Goal: Task Accomplishment & Management: Manage account settings

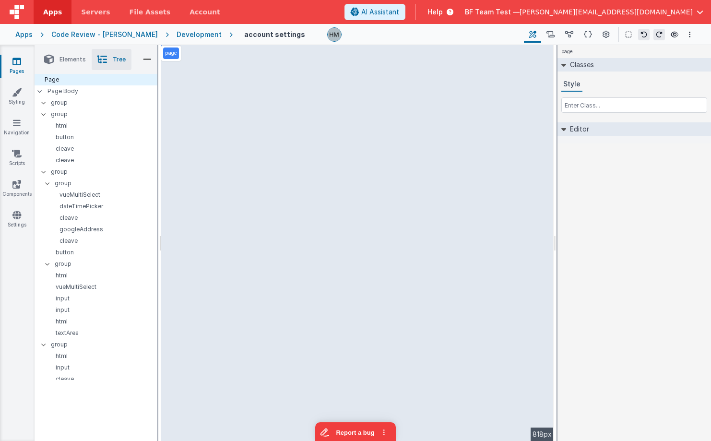
click at [45, 17] on link "Apps" at bounding box center [53, 12] width 38 height 24
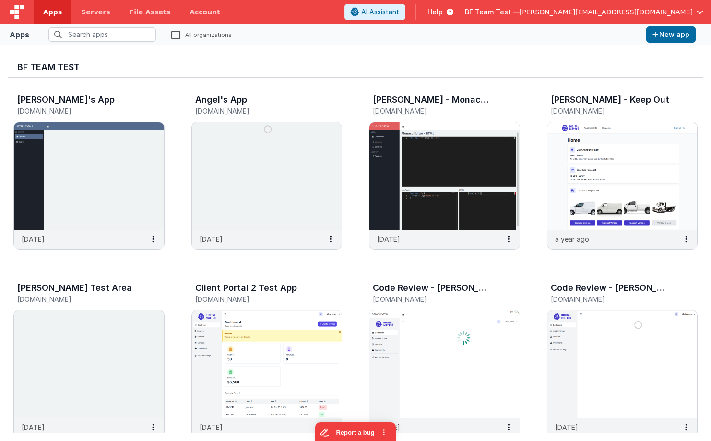
click at [519, 13] on span "BF Team Test —" at bounding box center [492, 12] width 55 height 10
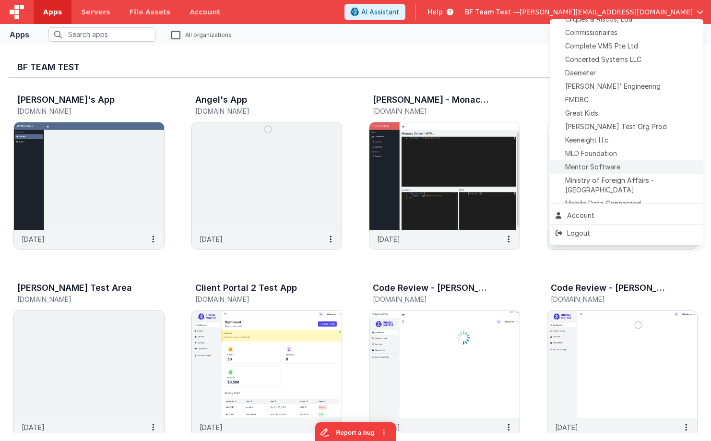
scroll to position [245, 0]
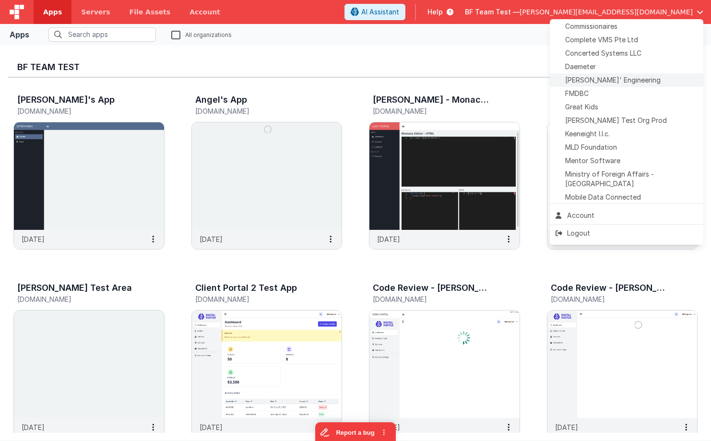
click at [603, 76] on span "Delfs' Engineering" at bounding box center [612, 80] width 95 height 10
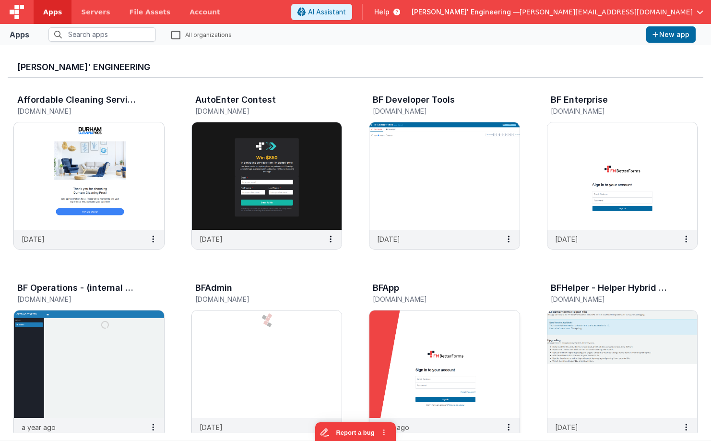
click at [418, 333] on img at bounding box center [444, 363] width 150 height 107
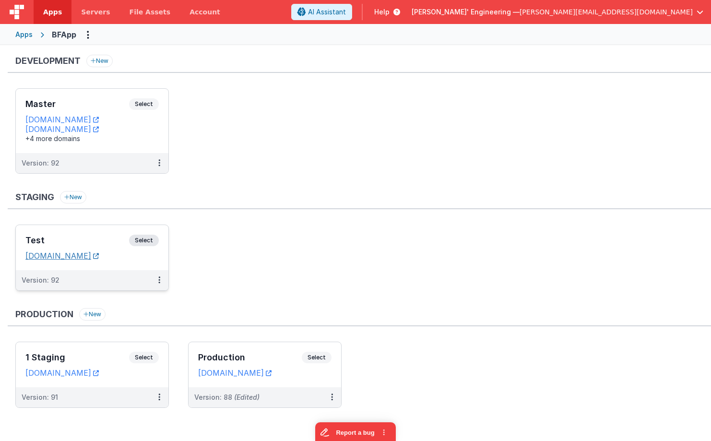
click at [94, 257] on link "apptesting1.fmbetterforms.com" at bounding box center [61, 256] width 73 height 10
click at [113, 97] on div "Master Select URLs appdev.fmbetterforms.com c9dev.bfoperations.com +4 more doma…" at bounding box center [92, 121] width 153 height 64
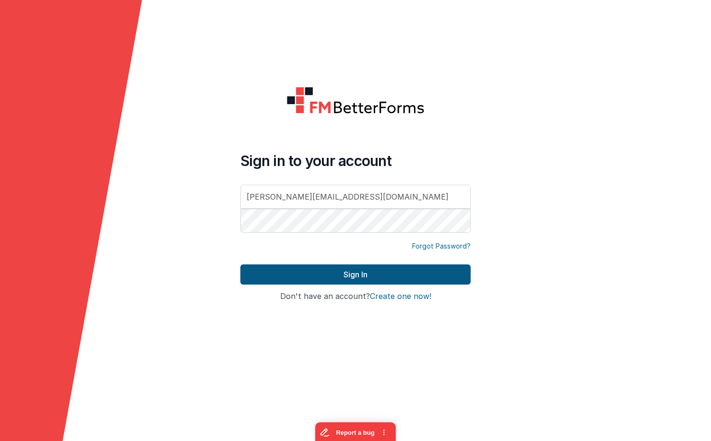
type input "[PERSON_NAME][EMAIL_ADDRESS][DOMAIN_NAME]"
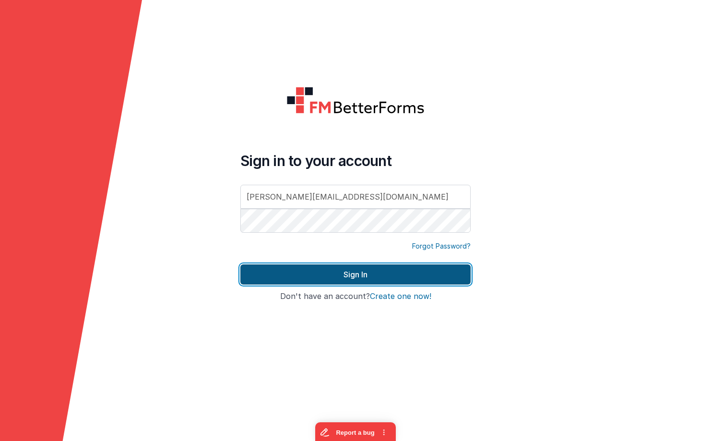
click at [365, 275] on button "Sign In" at bounding box center [355, 274] width 230 height 20
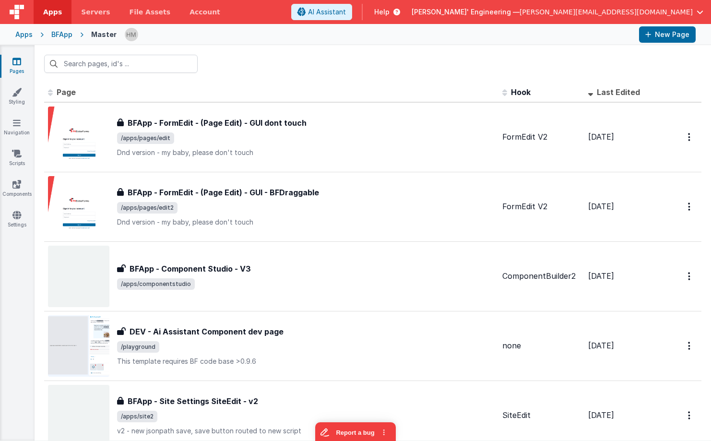
click at [219, 69] on div at bounding box center [373, 63] width 676 height 37
click at [168, 66] on input "text" at bounding box center [120, 64] width 153 height 18
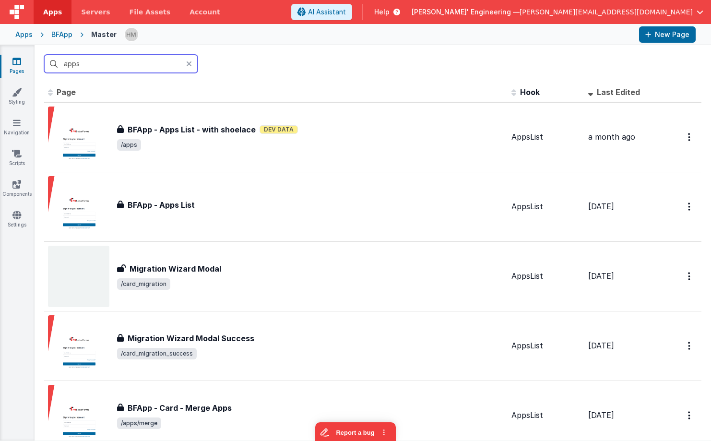
drag, startPoint x: 132, startPoint y: 61, endPoint x: 24, endPoint y: 43, distance: 109.4
click at [44, 55] on input "apps" at bounding box center [120, 64] width 153 height 18
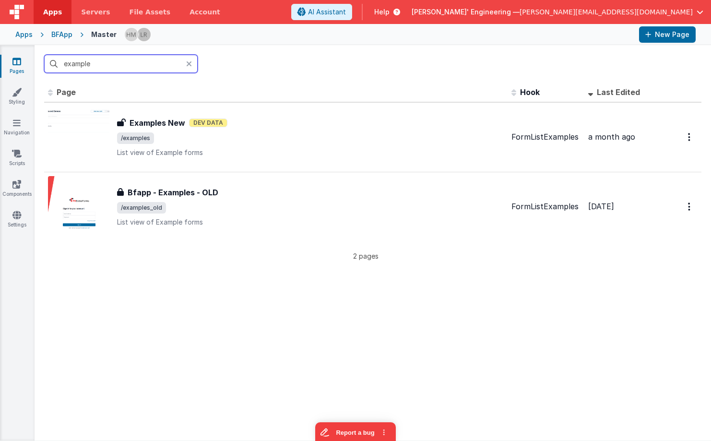
type input "example"
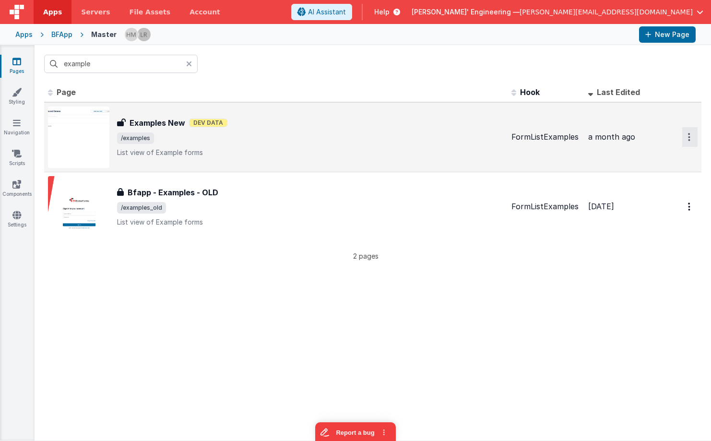
click at [688, 136] on icon "Options" at bounding box center [689, 137] width 2 height 8
click at [670, 195] on link "Duplicate" at bounding box center [655, 194] width 84 height 18
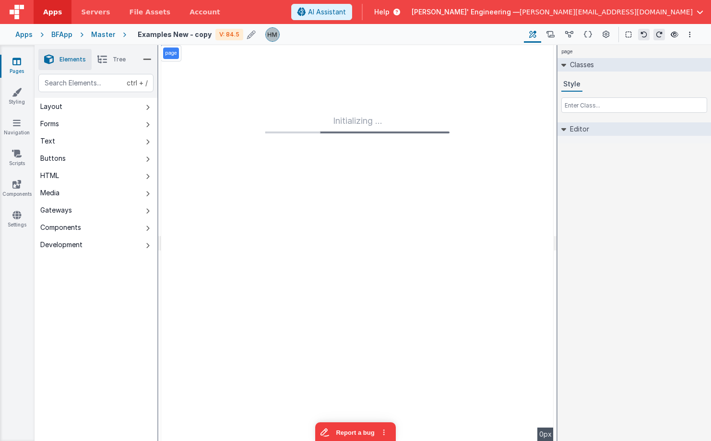
click at [190, 35] on h4 "Examples New - copy" at bounding box center [175, 34] width 74 height 7
click at [180, 35] on input "Examples New - copy" at bounding box center [197, 34] width 119 height 14
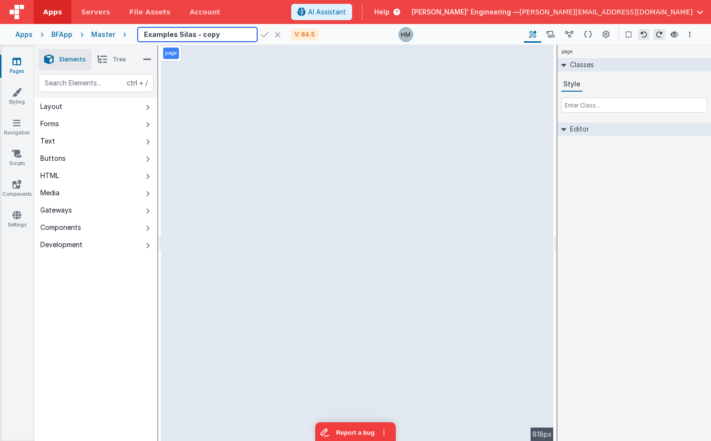
drag, startPoint x: 216, startPoint y: 35, endPoint x: 191, endPoint y: 31, distance: 25.2
click at [191, 31] on input "Examples Silas - copy" at bounding box center [197, 34] width 119 height 14
click at [168, 32] on input "Examples Silas" at bounding box center [197, 34] width 119 height 14
click at [173, 34] on input "Examples Silas" at bounding box center [197, 34] width 119 height 14
type input "Examples - Silas"
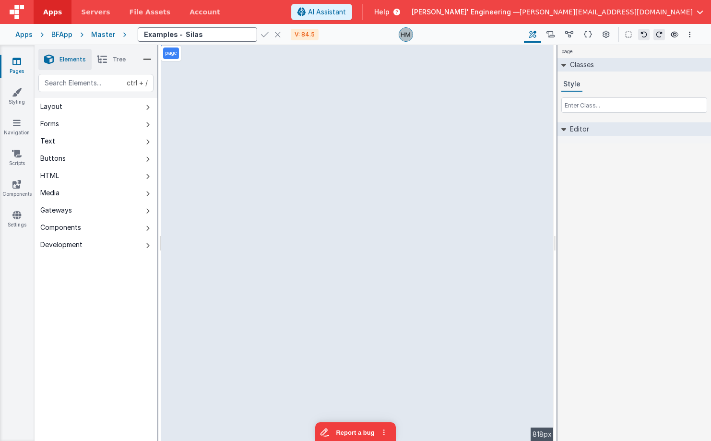
click at [261, 33] on icon at bounding box center [265, 34] width 8 height 13
drag, startPoint x: 74, startPoint y: 299, endPoint x: 82, endPoint y: 252, distance: 47.8
click at [54, 276] on div "ctrl + / Layout Forms Text Buttons HTML Media Gateways Components Development P…" at bounding box center [96, 280] width 123 height 412
click at [96, 34] on div "Master" at bounding box center [103, 35] width 24 height 10
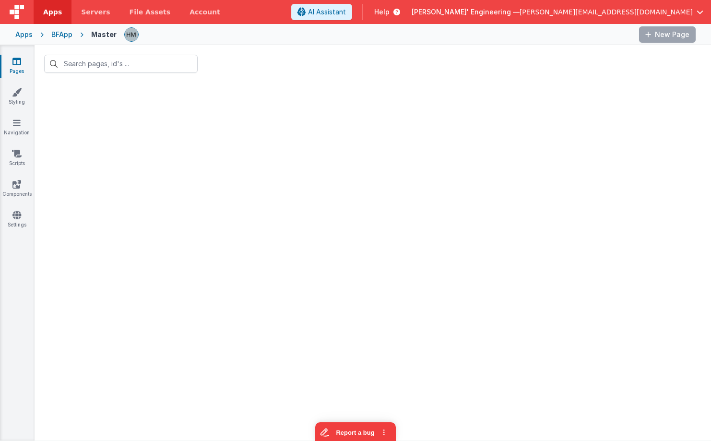
type input "example"
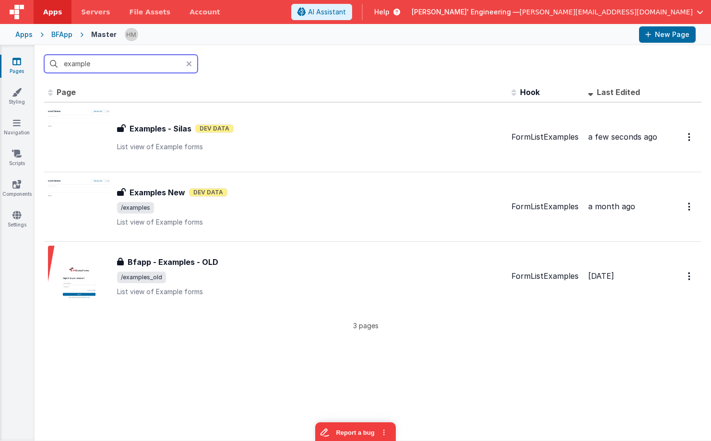
click at [124, 60] on input "example" at bounding box center [120, 64] width 153 height 18
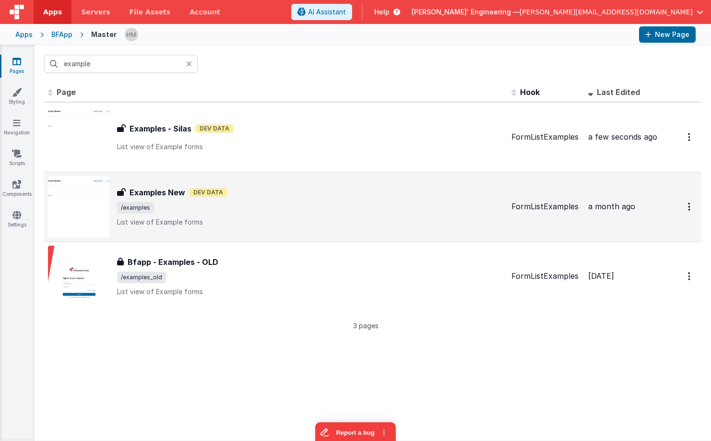
click at [439, 201] on div "Examples New Examples New Dev Data /examples List view of Example forms" at bounding box center [310, 207] width 387 height 40
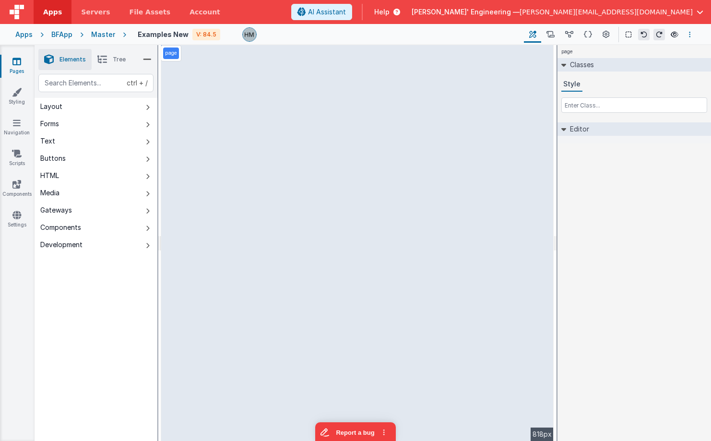
click at [693, 37] on button "Options" at bounding box center [690, 35] width 12 height 12
click at [631, 83] on p "Rollback" at bounding box center [618, 88] width 27 height 10
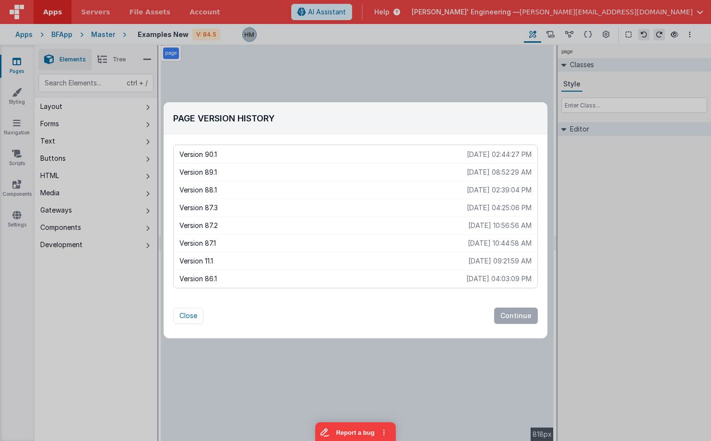
scroll to position [1151, 0]
click at [504, 221] on div "Version 87.3 2025-06-26 04:25:06 PM" at bounding box center [356, 227] width 364 height 18
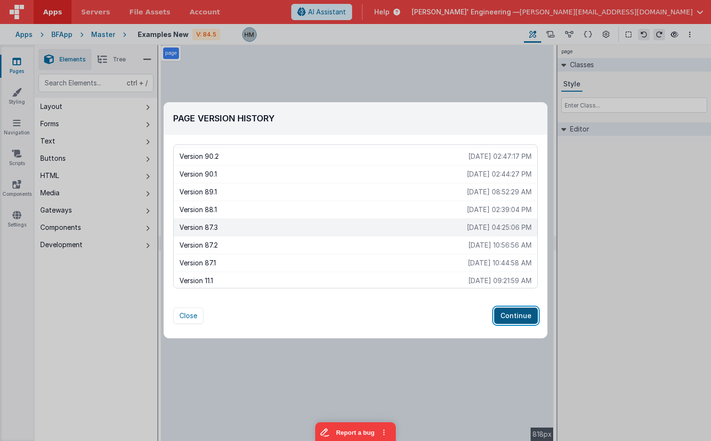
click at [519, 315] on button "Continue" at bounding box center [516, 315] width 44 height 16
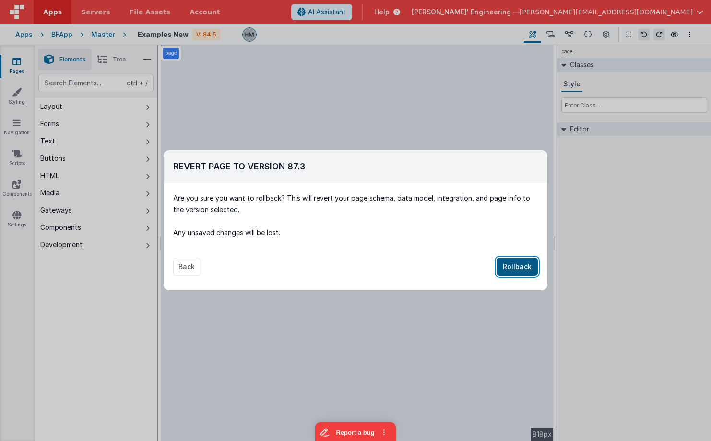
click at [517, 266] on button "Rollback" at bounding box center [516, 267] width 41 height 18
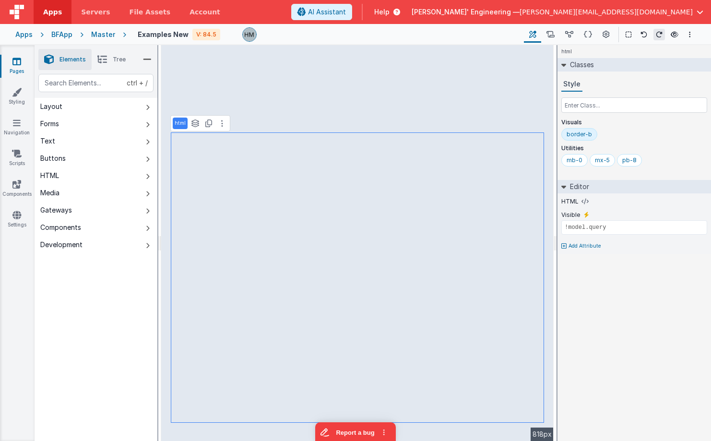
drag, startPoint x: 65, startPoint y: 320, endPoint x: 85, endPoint y: 319, distance: 20.6
click at [608, 37] on icon at bounding box center [605, 35] width 7 height 10
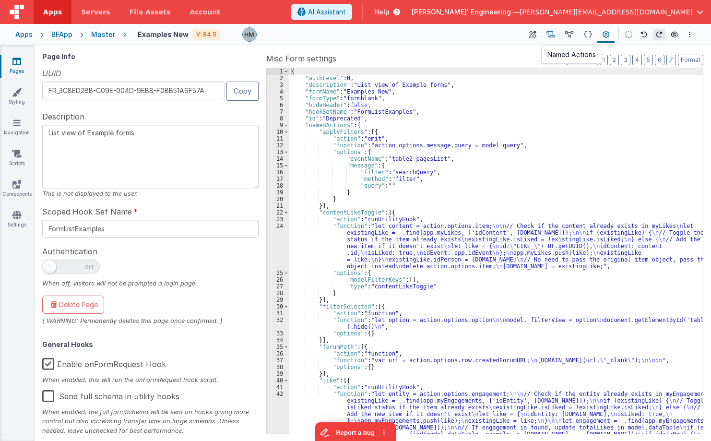
click at [551, 37] on icon at bounding box center [550, 35] width 8 height 10
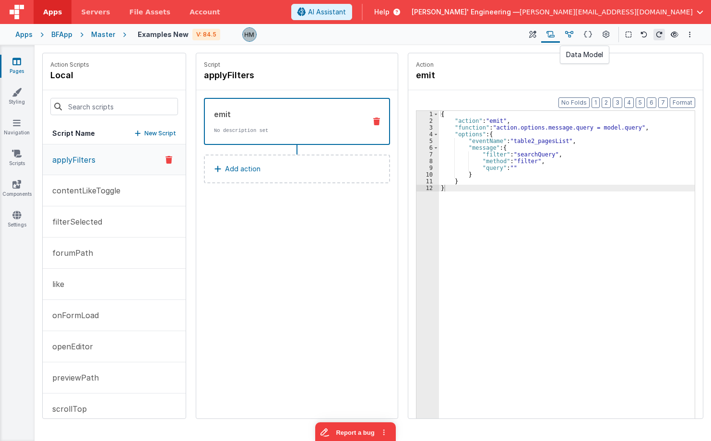
click at [571, 37] on icon at bounding box center [569, 35] width 8 height 10
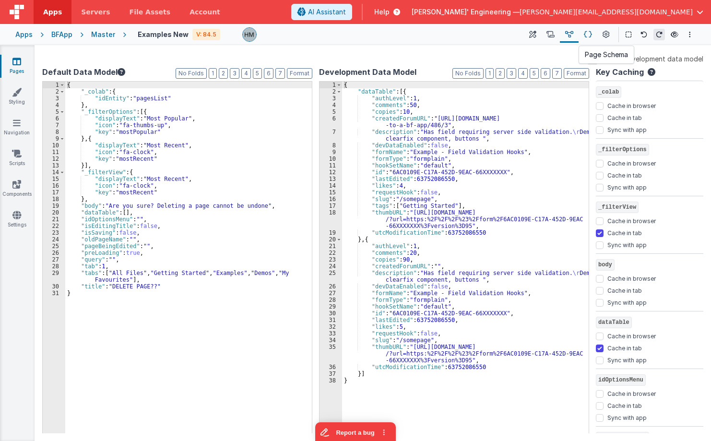
click at [590, 37] on icon at bounding box center [588, 35] width 8 height 10
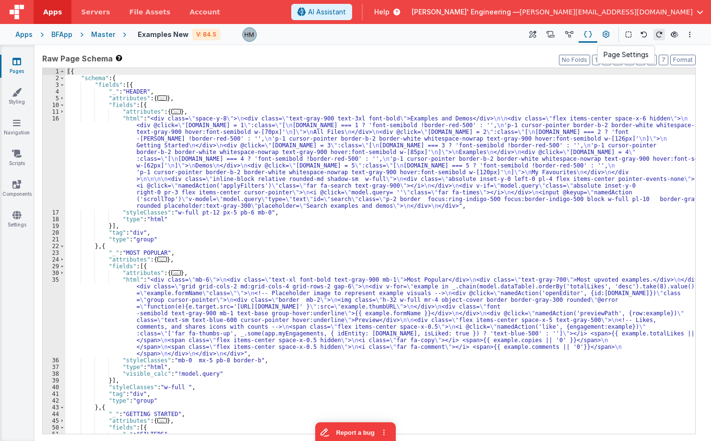
click at [603, 38] on icon at bounding box center [605, 35] width 7 height 10
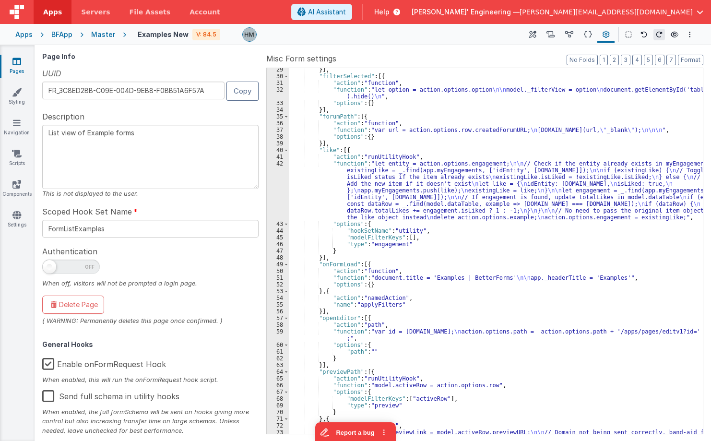
scroll to position [288, 0]
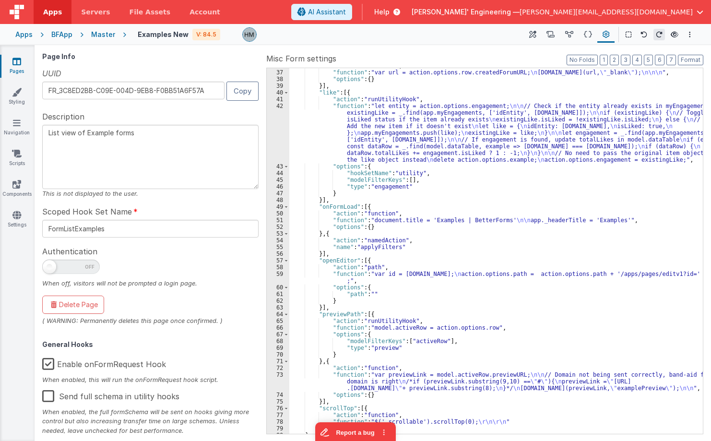
drag, startPoint x: 91, startPoint y: 31, endPoint x: 113, endPoint y: 12, distance: 28.9
click at [17, 60] on icon at bounding box center [16, 62] width 9 height 10
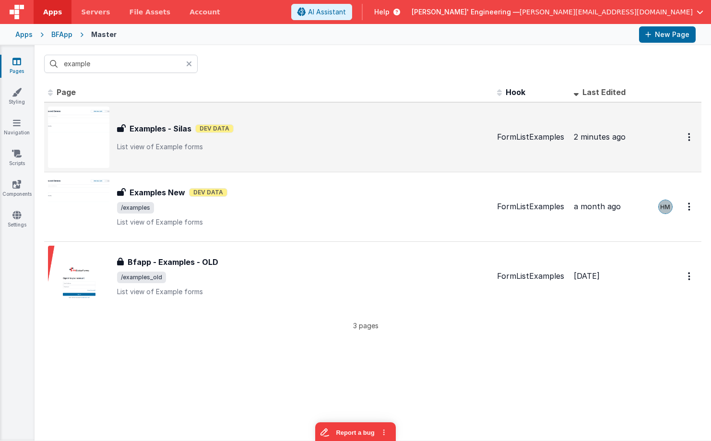
click at [383, 140] on div "Examples - Silas Examples - Silas Dev Data List view of Example forms" at bounding box center [303, 137] width 372 height 29
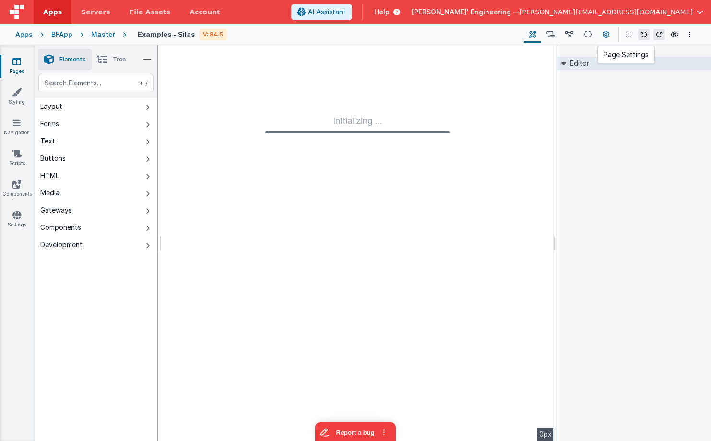
click at [602, 39] on icon at bounding box center [605, 35] width 7 height 10
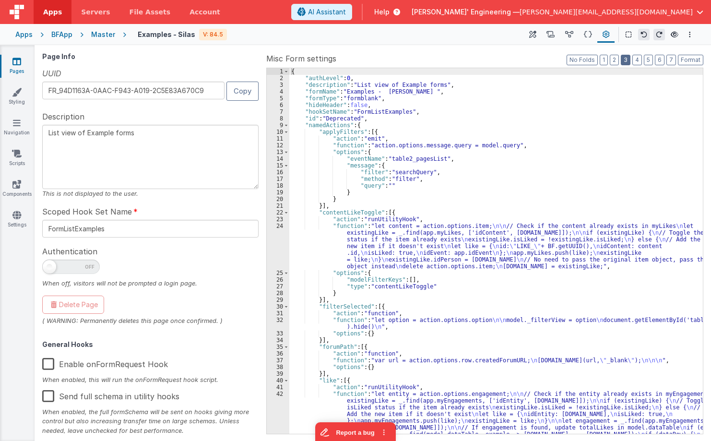
click at [625, 60] on button "3" at bounding box center [626, 60] width 10 height 11
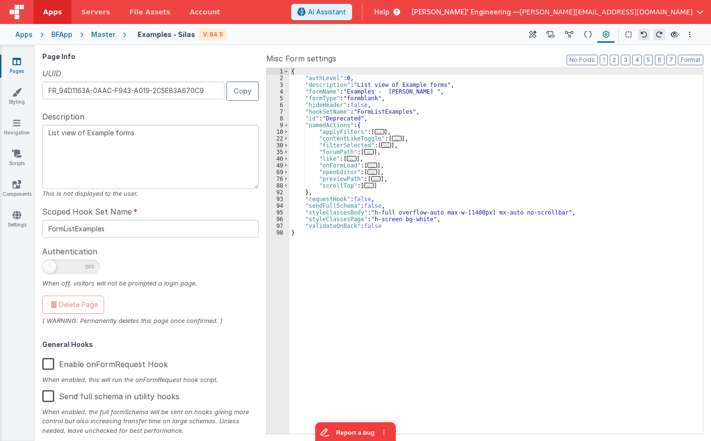
click at [367, 164] on span "..." at bounding box center [372, 165] width 10 height 5
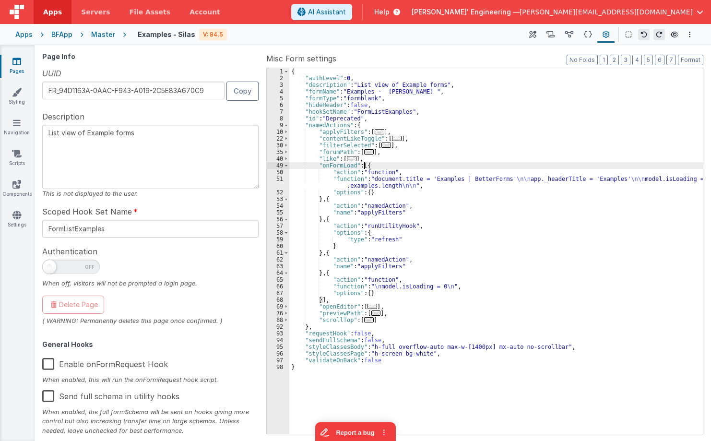
click at [363, 166] on div "{ "authLevel" : 0 , "description" : "List view of Example forms" , "formName" :…" at bounding box center [495, 257] width 413 height 379
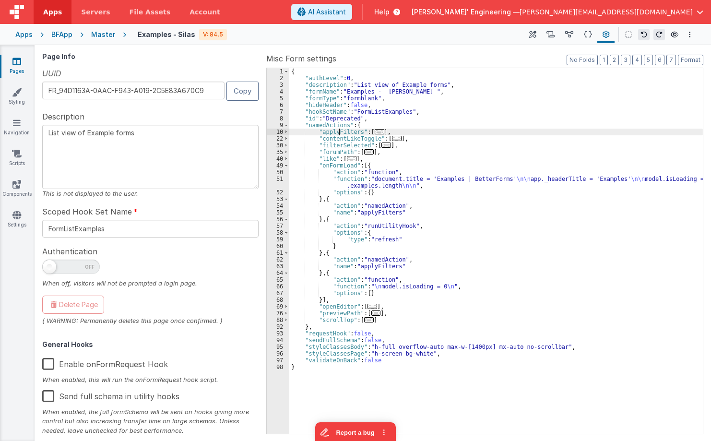
click at [339, 131] on div "{ "authLevel" : 0 , "description" : "List view of Example forms" , "formName" :…" at bounding box center [495, 257] width 413 height 379
click at [376, 130] on span "..." at bounding box center [380, 131] width 10 height 5
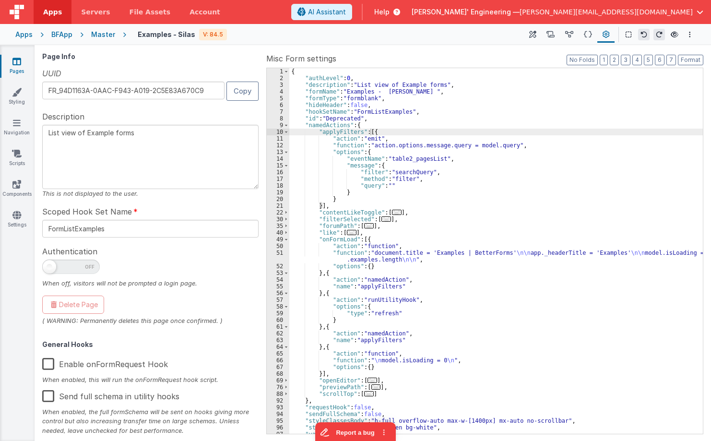
click at [378, 290] on div "{ "authLevel" : 0 , "description" : "List view of Example forms" , "formName" :…" at bounding box center [495, 257] width 413 height 379
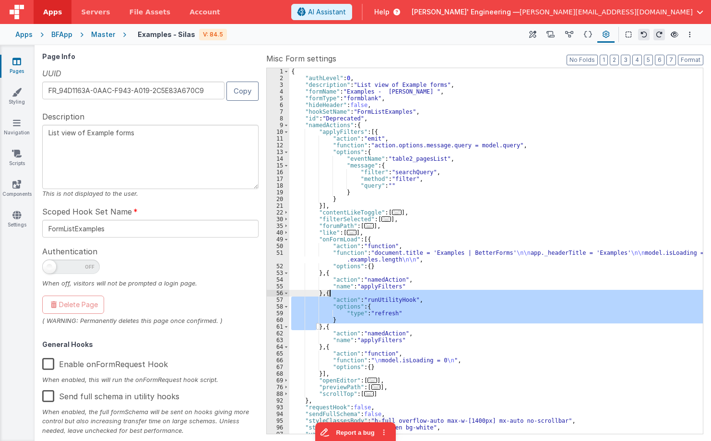
click at [378, 290] on div "{ "authLevel" : 0 , "description" : "List view of Example forms" , "formName" :…" at bounding box center [495, 257] width 413 height 379
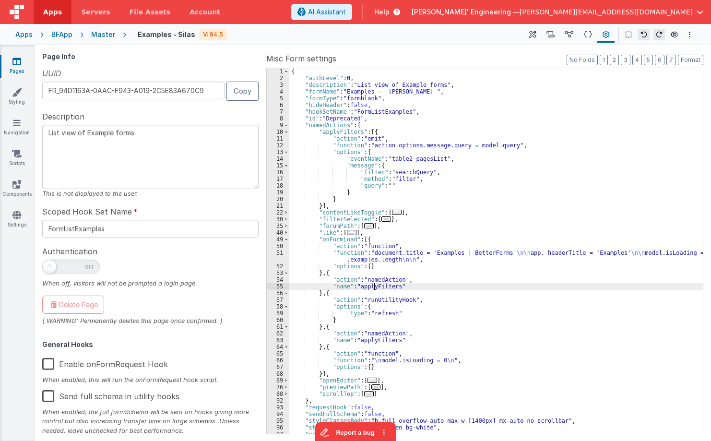
click at [375, 286] on div "{ "authLevel" : 0 , "description" : "List view of Example forms" , "formName" :…" at bounding box center [495, 257] width 413 height 379
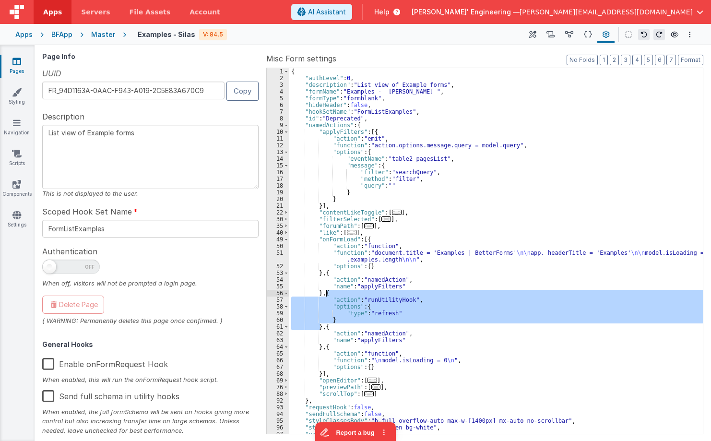
drag, startPoint x: 318, startPoint y: 328, endPoint x: 327, endPoint y: 295, distance: 33.7
click at [327, 295] on div "{ "authLevel" : 0 , "description" : "List view of Example forms" , "formName" :…" at bounding box center [495, 257] width 413 height 379
click at [365, 240] on div "{ "authLevel" : 0 , "description" : "List view of Example forms" , "formName" :…" at bounding box center [495, 257] width 413 height 379
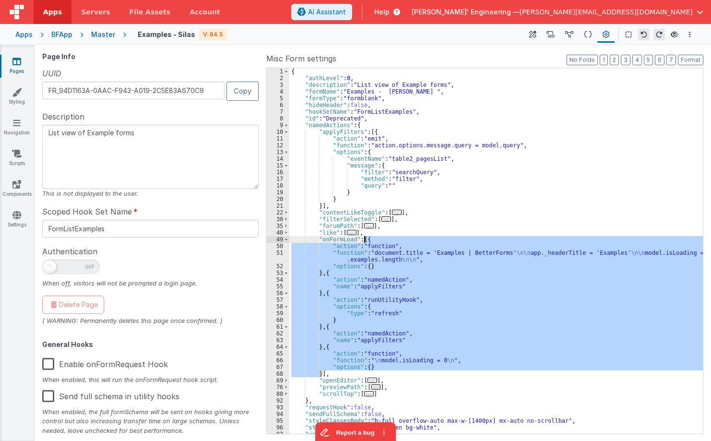
click at [365, 240] on div "{ "authLevel" : 0 , "description" : "List view of Example forms" , "formName" :…" at bounding box center [495, 257] width 413 height 379
click at [551, 33] on icon at bounding box center [550, 35] width 8 height 10
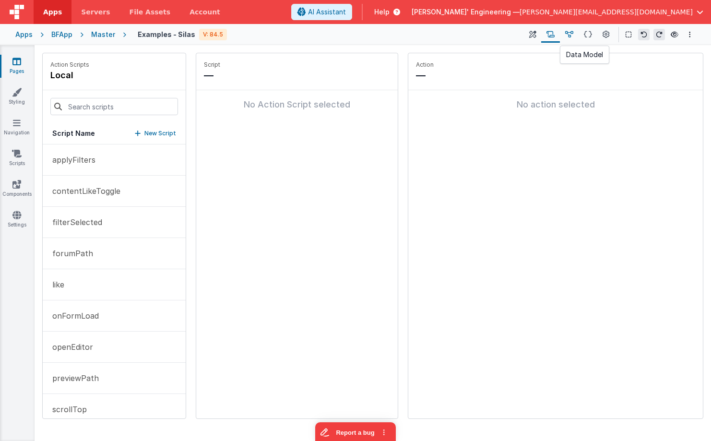
click at [566, 33] on icon at bounding box center [569, 35] width 8 height 10
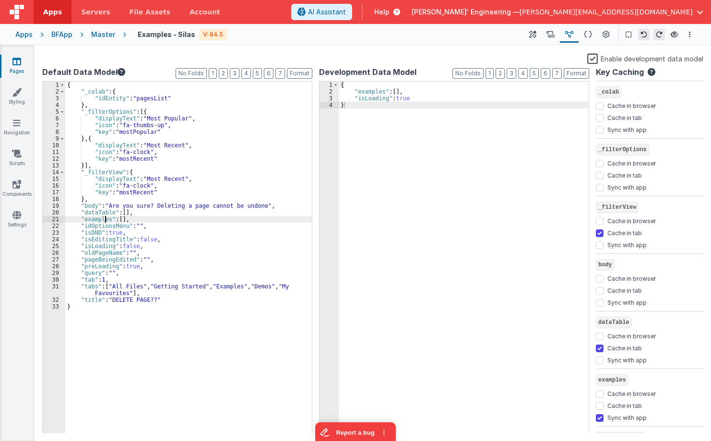
click at [104, 217] on div "{ "_colab" : { "idEntity" : "pagesList" } , "_filterOptions" : [{ "displayText"…" at bounding box center [188, 264] width 247 height 365
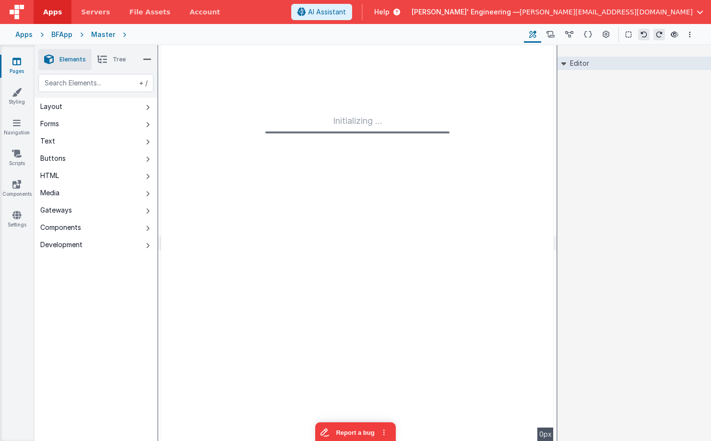
click at [102, 38] on div "Master" at bounding box center [103, 35] width 24 height 10
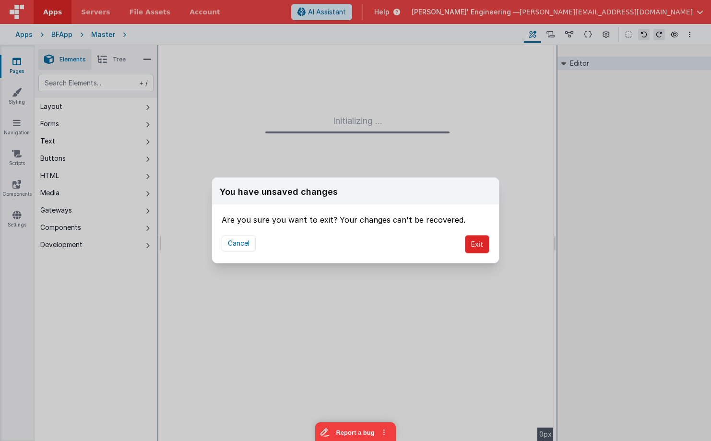
click at [473, 248] on button "Exit" at bounding box center [477, 244] width 24 height 18
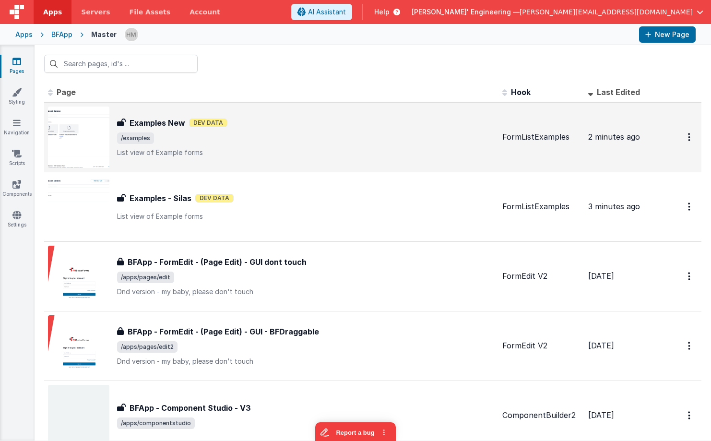
click at [331, 132] on span "/examples" at bounding box center [305, 138] width 377 height 12
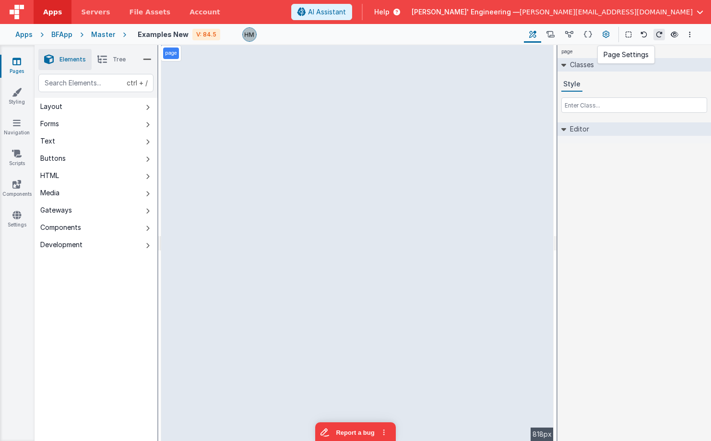
click at [604, 35] on icon at bounding box center [605, 35] width 7 height 10
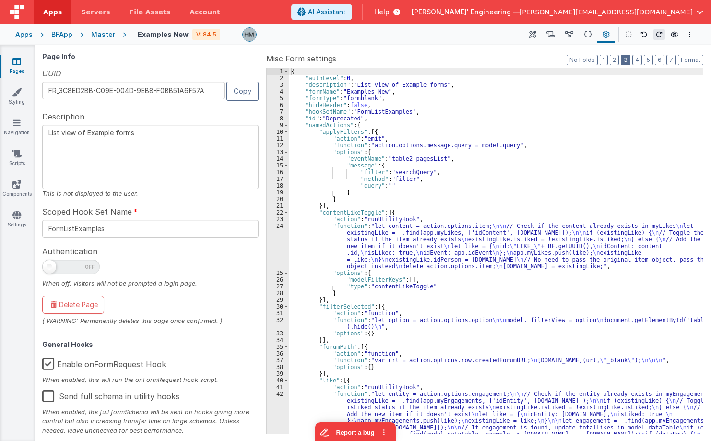
click at [624, 61] on button "3" at bounding box center [626, 60] width 10 height 11
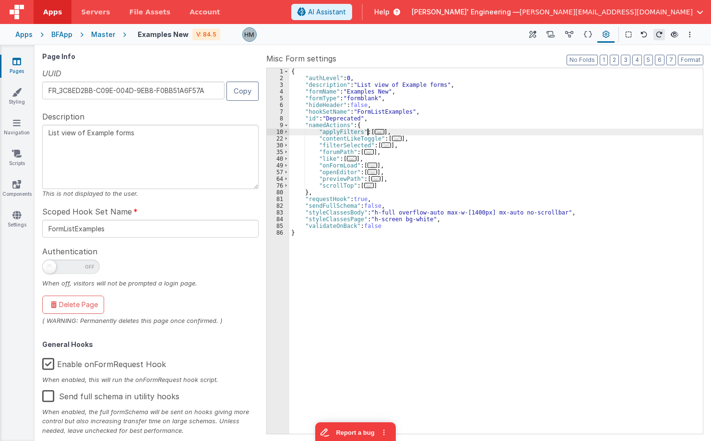
click at [369, 134] on div "{ "authLevel" : 0 , "description" : "List view of Example forms" , "formName" :…" at bounding box center [495, 257] width 413 height 379
click at [375, 131] on span "..." at bounding box center [380, 131] width 10 height 5
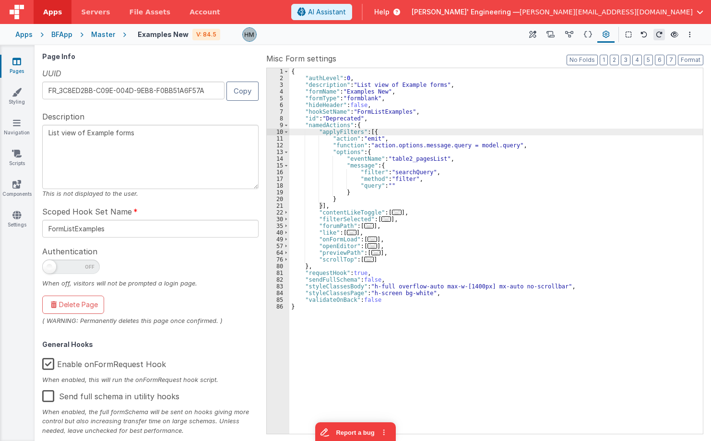
click at [368, 239] on span "..." at bounding box center [372, 238] width 10 height 5
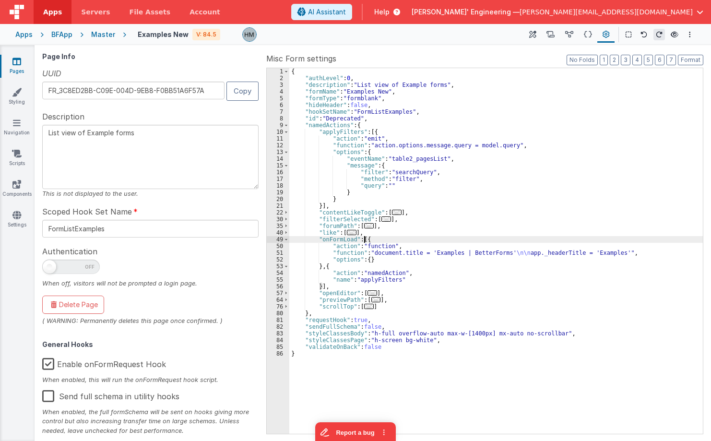
click at [320, 284] on div "{ "authLevel" : 0 , "description" : "List view of Example forms" , "formName" :…" at bounding box center [495, 257] width 413 height 379
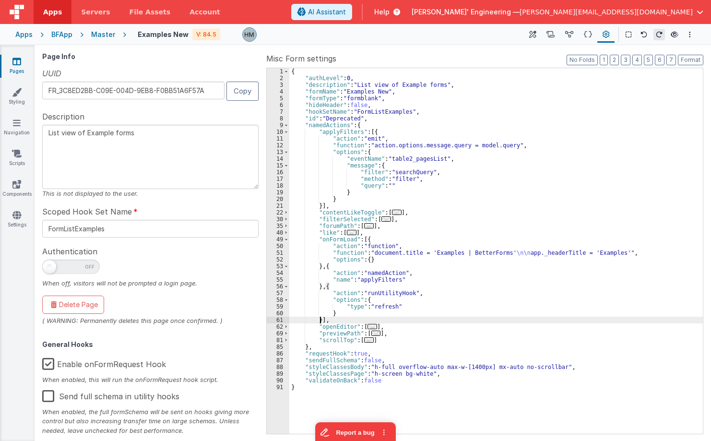
click at [378, 264] on div "{ "authLevel" : 0 , "description" : "List view of Example forms" , "formName" :…" at bounding box center [495, 257] width 413 height 379
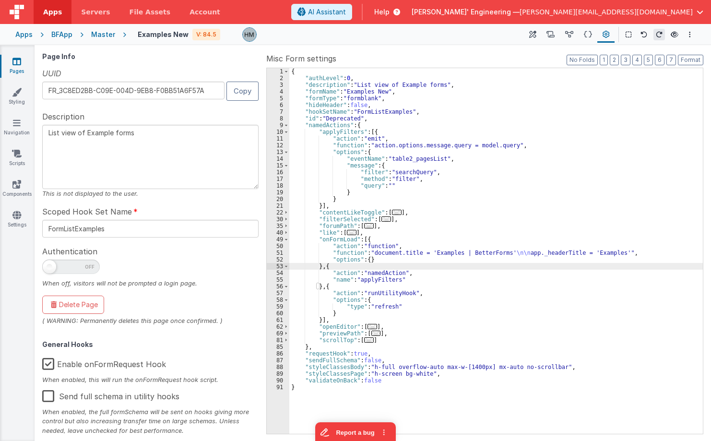
click at [424, 269] on div "{ "authLevel" : 0 , "description" : "List view of Example forms" , "formName" :…" at bounding box center [495, 257] width 413 height 379
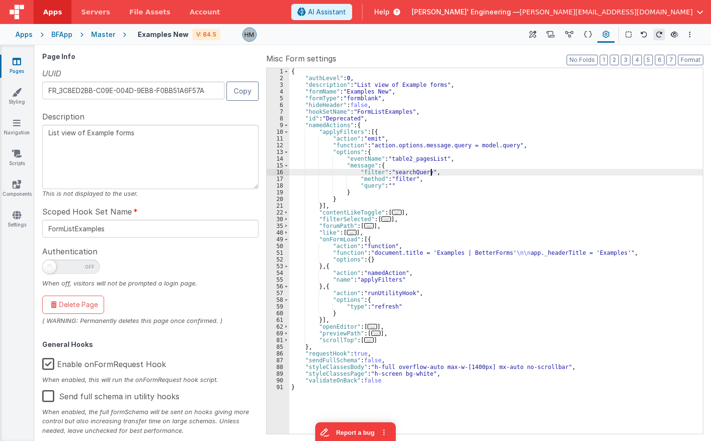
click at [522, 138] on div "{ "authLevel" : 0 , "description" : "List view of Example forms" , "formName" :…" at bounding box center [495, 257] width 413 height 379
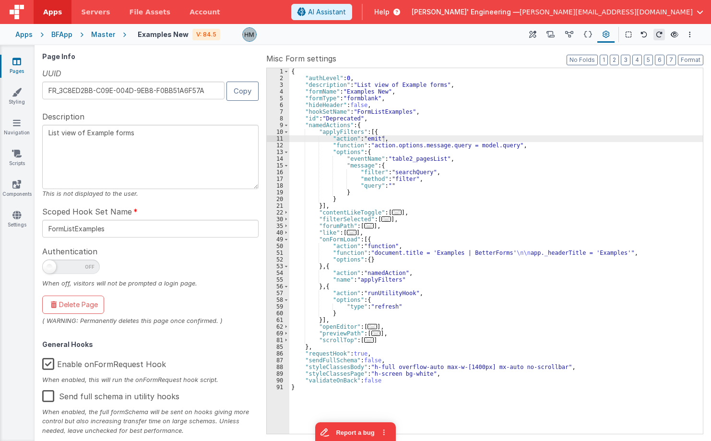
click at [29, 366] on div "Pages Styling Navigation Scripts Components Settings" at bounding box center [17, 243] width 35 height 396
click at [48, 365] on label "Enable onFormRequest Hook" at bounding box center [104, 362] width 124 height 21
click at [0, 0] on input "Enable onFormRequest Hook" at bounding box center [0, 0] width 0 height 0
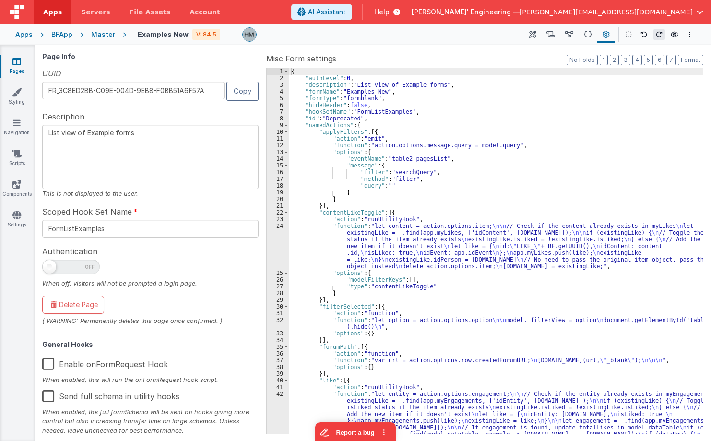
click at [440, 249] on div "{ "authLevel" : 0 , "description" : "List view of Example forms" , "formName" :…" at bounding box center [495, 284] width 413 height 433
click at [571, 124] on div "{ "authLevel" : 0 , "description" : "List view of Example forms" , "formName" :…" at bounding box center [495, 284] width 413 height 433
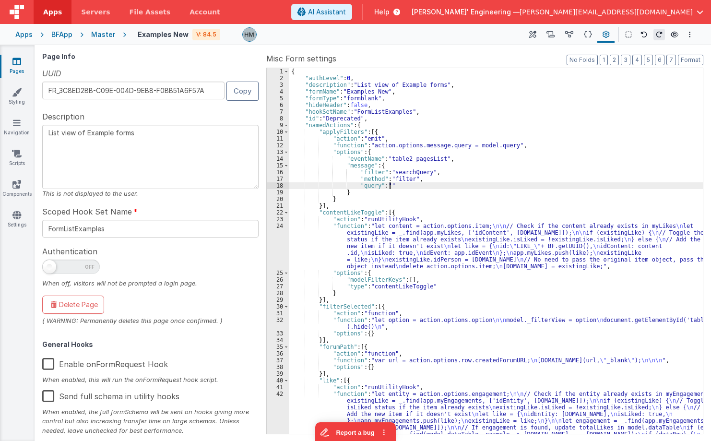
click at [405, 188] on div "{ "authLevel" : 0 , "description" : "List view of Example forms" , "formName" :…" at bounding box center [495, 284] width 413 height 433
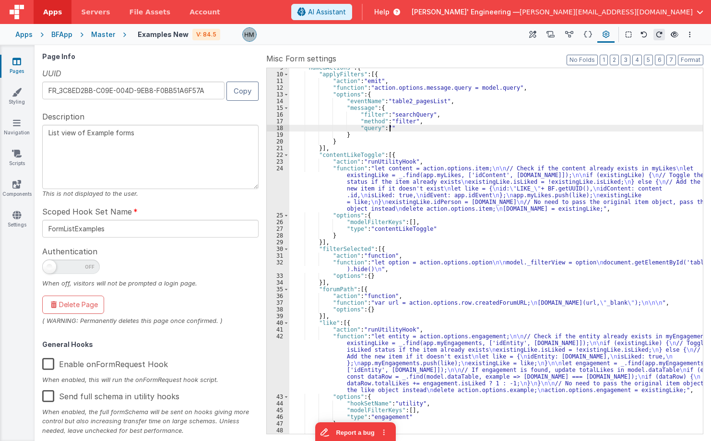
scroll to position [115, 0]
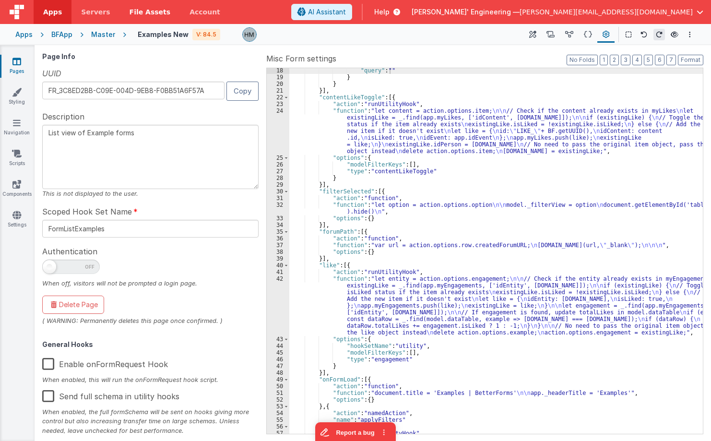
drag, startPoint x: 73, startPoint y: 32, endPoint x: 146, endPoint y: 14, distance: 74.9
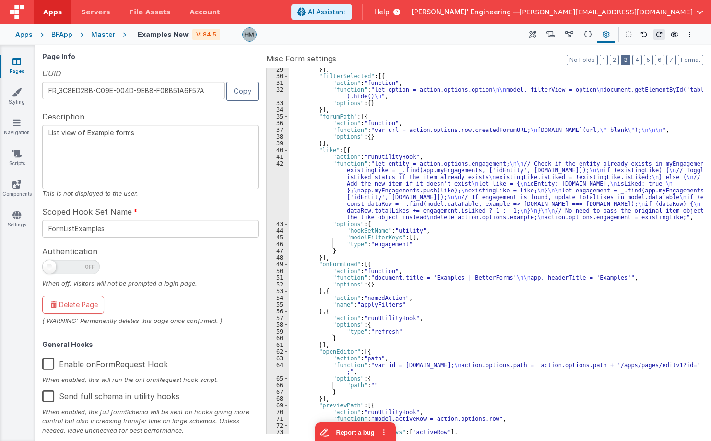
click at [625, 61] on button "3" at bounding box center [626, 60] width 10 height 11
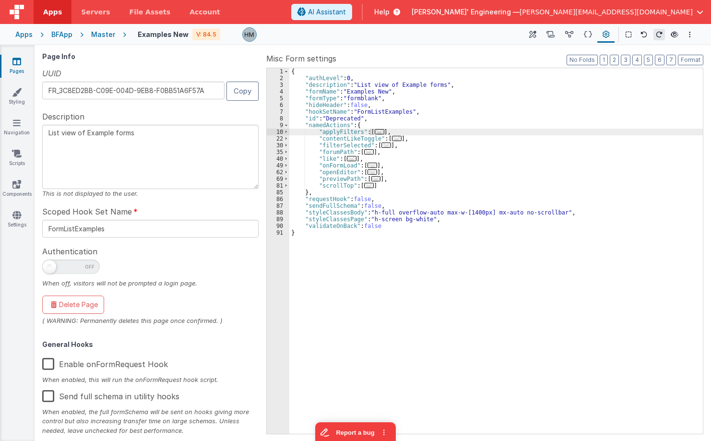
click at [371, 168] on span "..." at bounding box center [372, 165] width 10 height 5
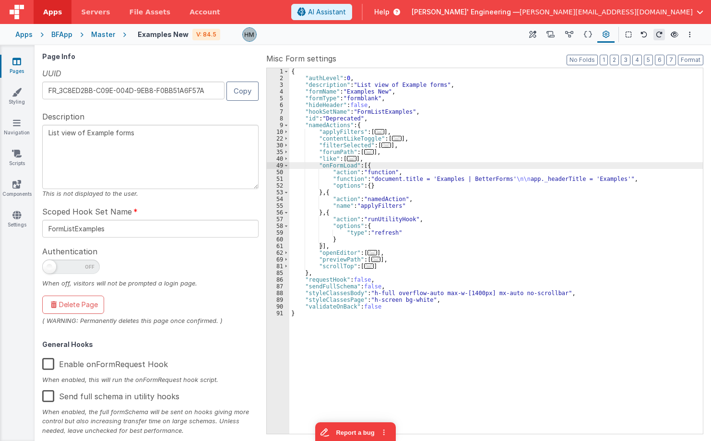
click at [364, 166] on div "{ "authLevel" : 0 , "description" : "List view of Example forms" , "formName" :…" at bounding box center [495, 257] width 413 height 379
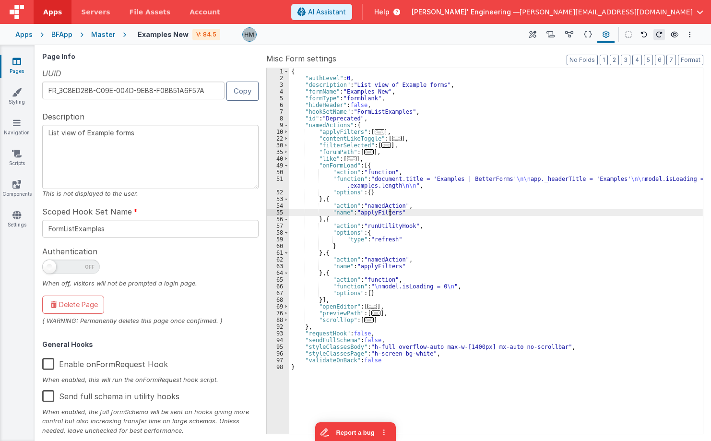
click at [388, 211] on div "{ "authLevel" : 0 , "description" : "List view of Example forms" , "formName" :…" at bounding box center [495, 257] width 413 height 379
click at [388, 212] on div "{ "authLevel" : 0 , "description" : "List view of Example forms" , "formName" :…" at bounding box center [495, 250] width 413 height 365
click at [386, 212] on div "{ "authLevel" : 0 , "description" : "List view of Example forms" , "formName" :…" at bounding box center [495, 257] width 413 height 379
click at [370, 134] on div "{ "authLevel" : 0 , "description" : "List view of Example forms" , "formName" :…" at bounding box center [495, 257] width 413 height 379
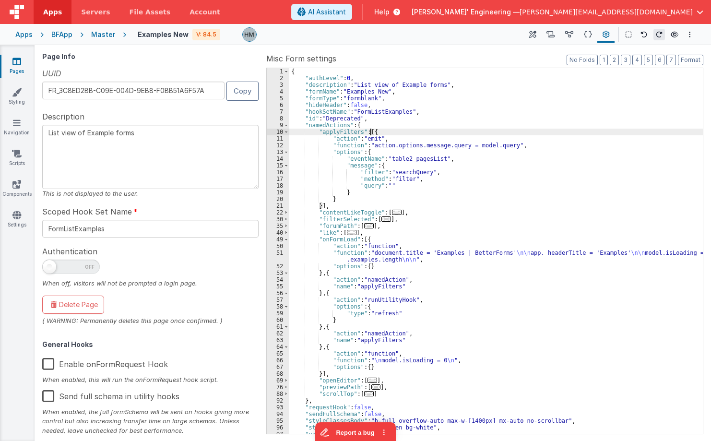
scroll to position [11, 0]
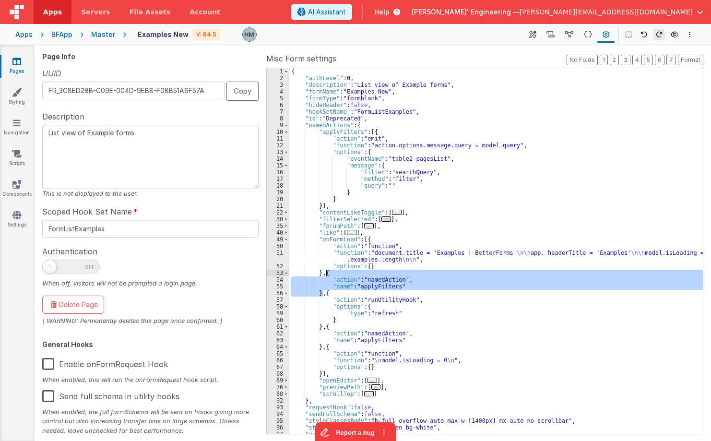
drag, startPoint x: 322, startPoint y: 292, endPoint x: 327, endPoint y: 276, distance: 16.7
click at [327, 276] on div "{ "authLevel" : 0 , "description" : "List view of Example forms" , "formName" :…" at bounding box center [495, 257] width 413 height 379
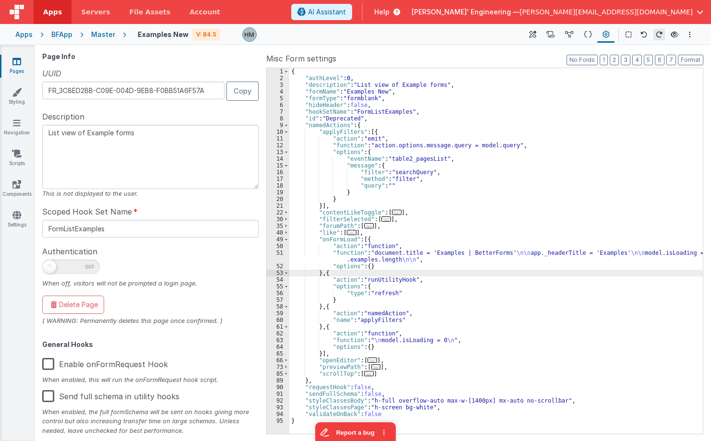
click at [433, 252] on div "{ "authLevel" : 0 , "description" : "List view of Example forms" , "formName" :…" at bounding box center [495, 257] width 413 height 379
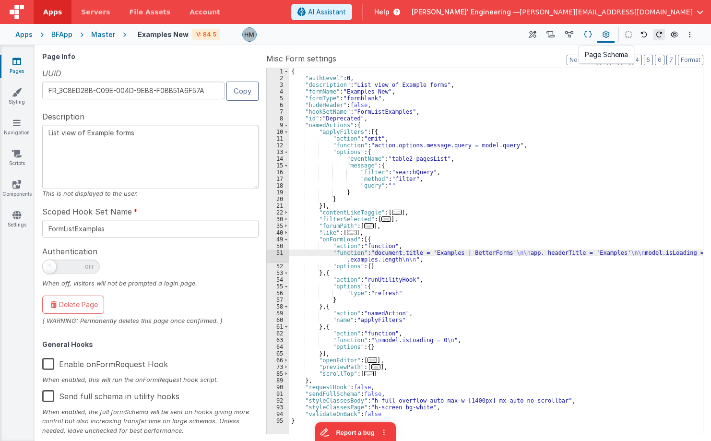
click at [585, 36] on icon at bounding box center [588, 35] width 8 height 10
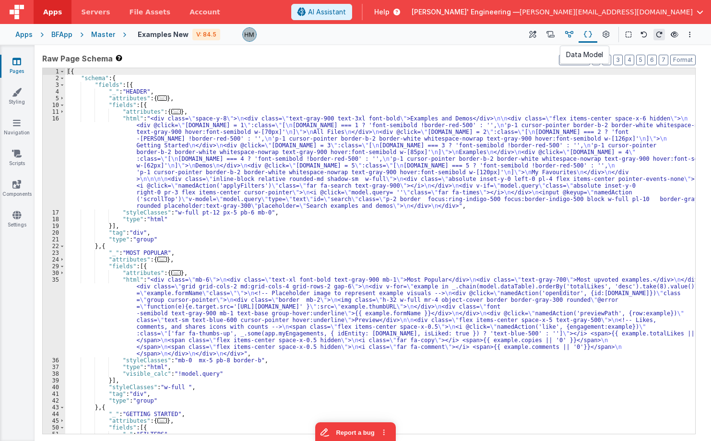
click at [567, 36] on icon at bounding box center [569, 35] width 8 height 10
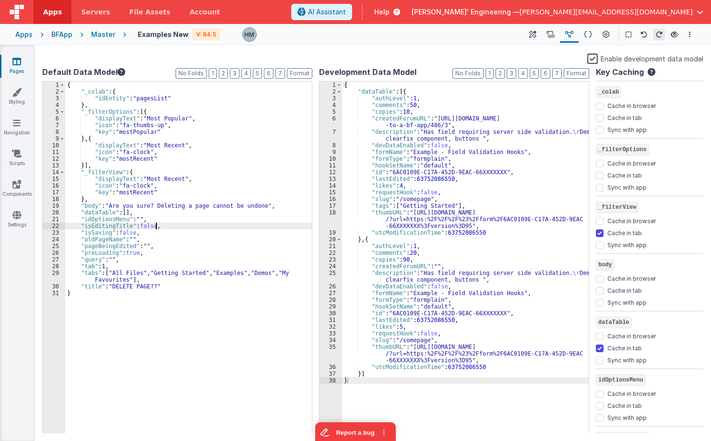
click at [174, 225] on div "{ "_colab" : { "idEntity" : "pagesList" } , "_filterOptions" : [{ "displayText"…" at bounding box center [188, 264] width 247 height 365
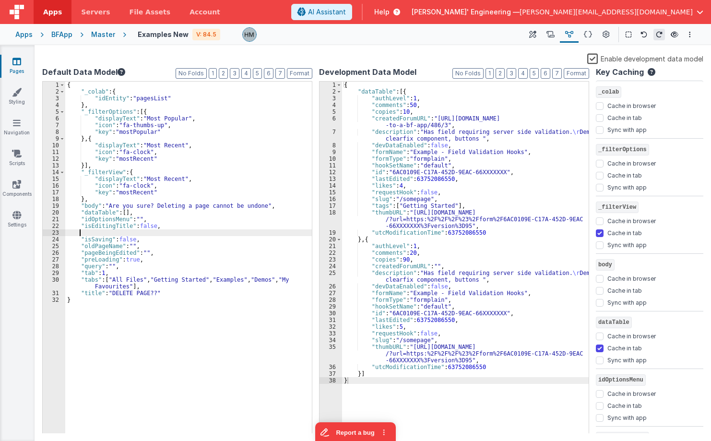
checkbox input "false"
checkbox input "true"
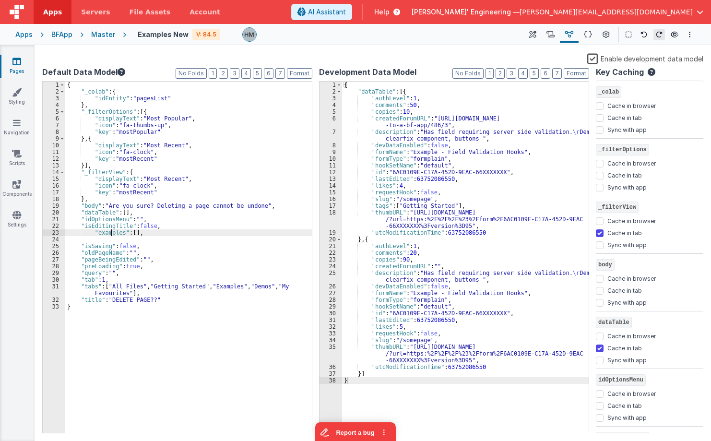
click at [111, 233] on div "{ "_colab" : { "idEntity" : "pagesList" } , "_filterOptions" : [{ "displayText"…" at bounding box center [188, 264] width 247 height 365
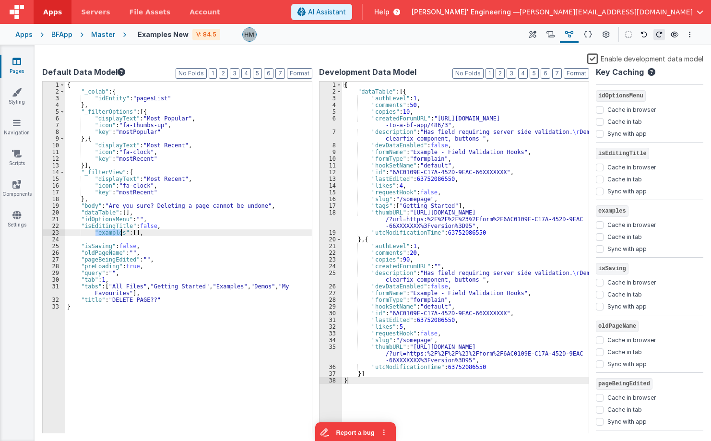
scroll to position [288, 0]
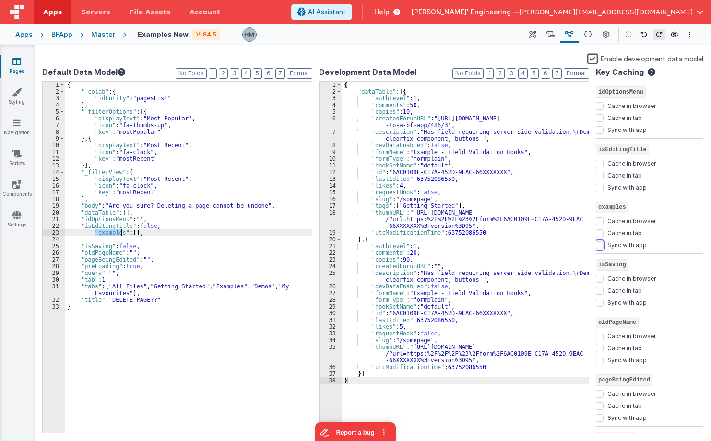
click at [602, 245] on input "Sync with app" at bounding box center [600, 245] width 8 height 8
checkbox input "true"
click at [238, 178] on div "{ "_colab" : { "idEntity" : "pagesList" } , "_filterOptions" : [{ "displayText"…" at bounding box center [188, 264] width 247 height 365
click at [536, 34] on icon at bounding box center [532, 35] width 7 height 10
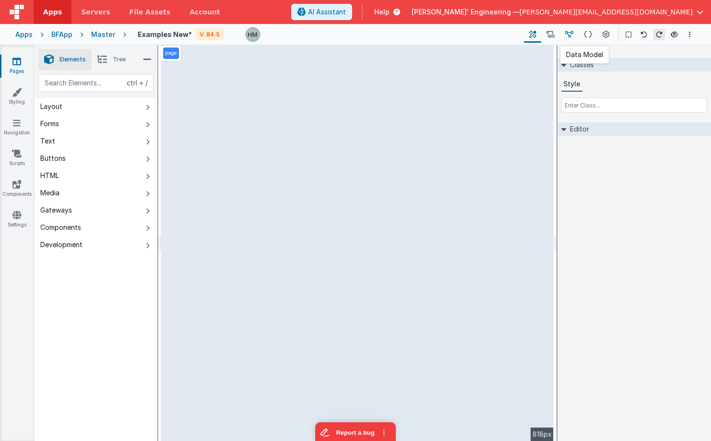
click at [574, 35] on button at bounding box center [569, 34] width 19 height 16
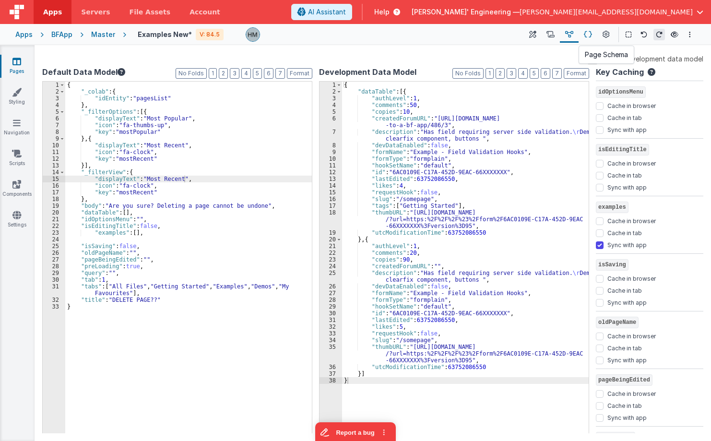
click at [595, 35] on button at bounding box center [587, 34] width 19 height 16
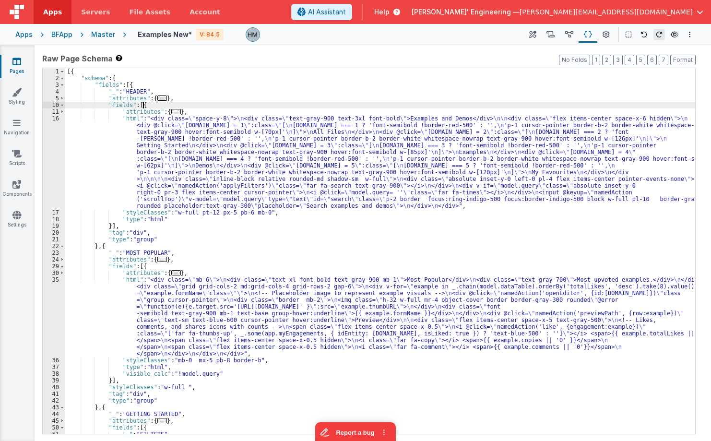
click at [440, 104] on div "[{ "schema" : { "fields" : [{ "_" : "HEADER" , "attributes" : { ... } , "fields…" at bounding box center [380, 257] width 630 height 379
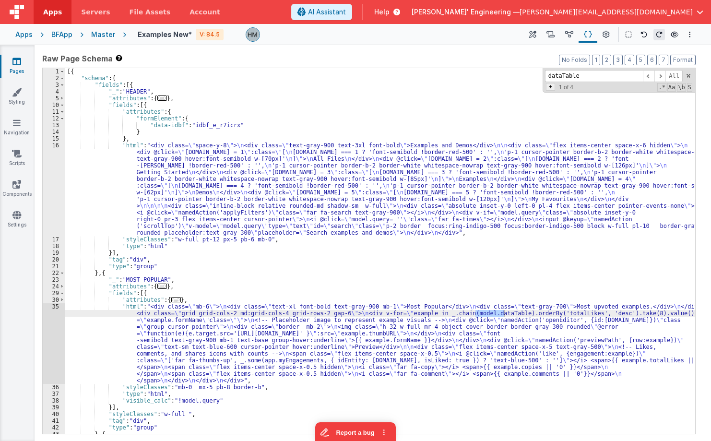
type input "dataTable"
click at [553, 87] on span "+" at bounding box center [550, 87] width 9 height 8
click at [566, 90] on input at bounding box center [594, 90] width 98 height 12
type input "examples"
click at [657, 88] on span "Replace" at bounding box center [658, 90] width 31 height 12
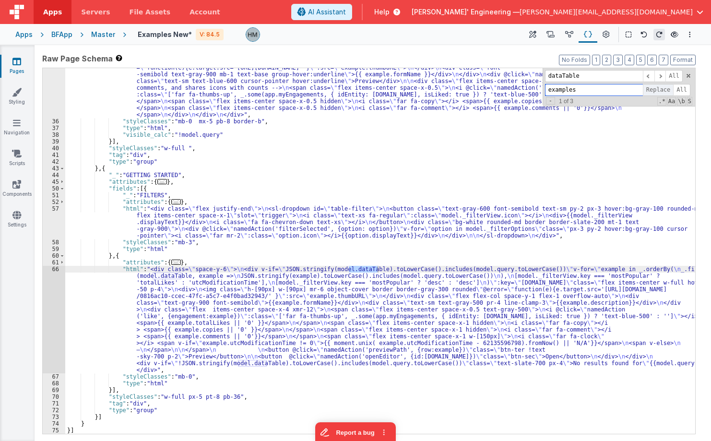
scroll to position [266, 0]
click at [657, 88] on span "Replace" at bounding box center [658, 90] width 31 height 12
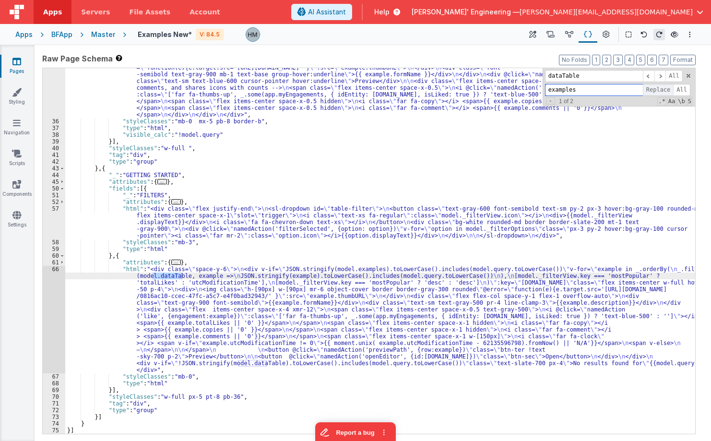
click at [657, 88] on span "Replace" at bounding box center [658, 90] width 31 height 12
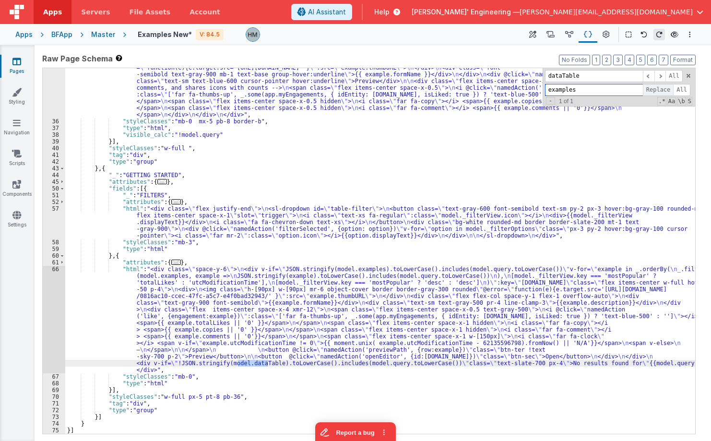
click at [657, 88] on span "Replace" at bounding box center [658, 90] width 31 height 12
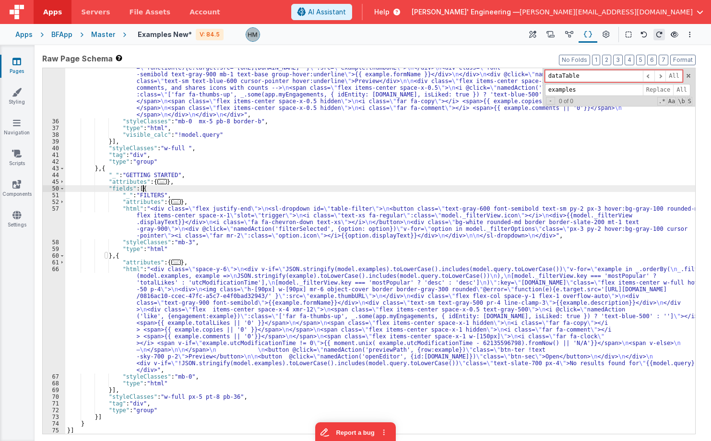
click at [479, 186] on div ""html" : "<div class= \" mb-6 \" > \n <div class= \" text-xl font-bold text-gra…" at bounding box center [380, 263] width 630 height 453
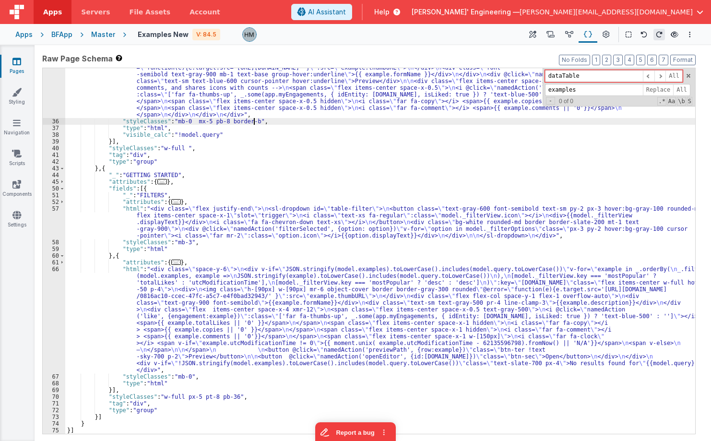
click at [271, 119] on div ""html" : "<div class= \" mb-6 \" > \n <div class= \" text-xl font-bold text-gra…" at bounding box center [380, 263] width 630 height 453
click at [23, 63] on link "Pages" at bounding box center [17, 66] width 35 height 19
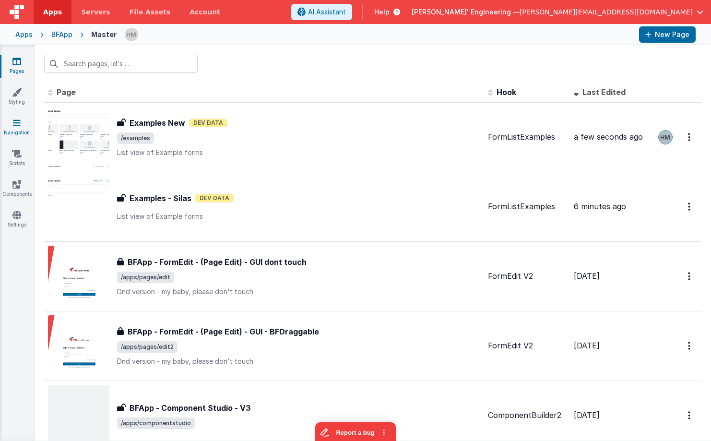
click at [17, 123] on icon at bounding box center [17, 123] width 8 height 10
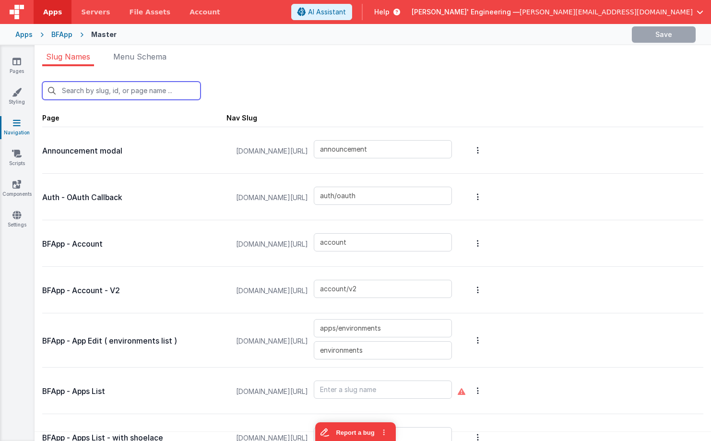
click at [140, 90] on input "text" at bounding box center [121, 91] width 158 height 18
type input "e"
type input "apps"
type input "login/forgot"
type input "login/invite"
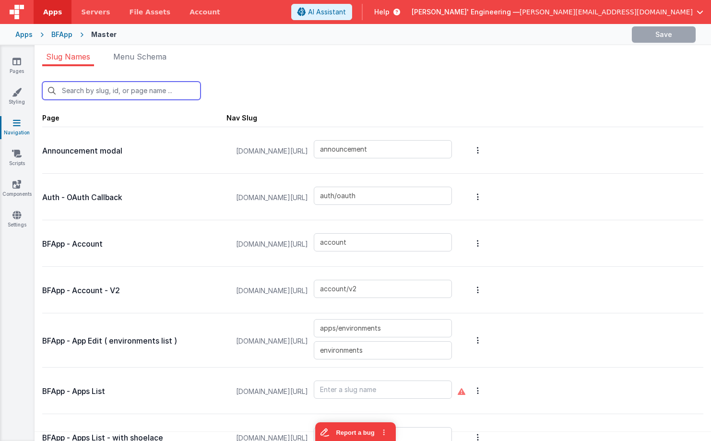
type input "login"
type input "login/reset"
type input "login/step3"
type input "login/signupsuccess"
type input "login/signup"
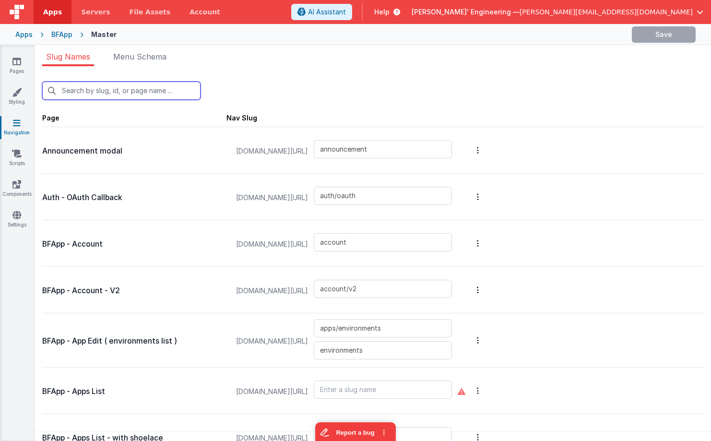
type input "login/verify"
type input "apps/siteSettings"
type input "apps/envedit/deploy"
type input "apps/envedit/edit"
type input "apps/merge"
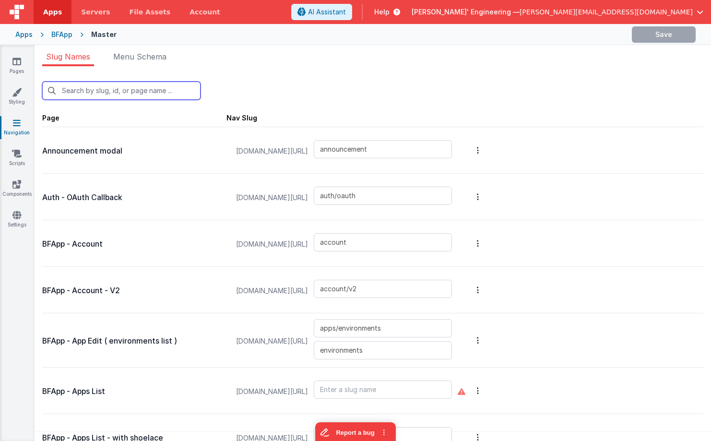
type input "apps/envedit/version"
type input "changelog"
type input "changecard"
type input "apps/componentstudio2"
type input "apps/componentstudio"
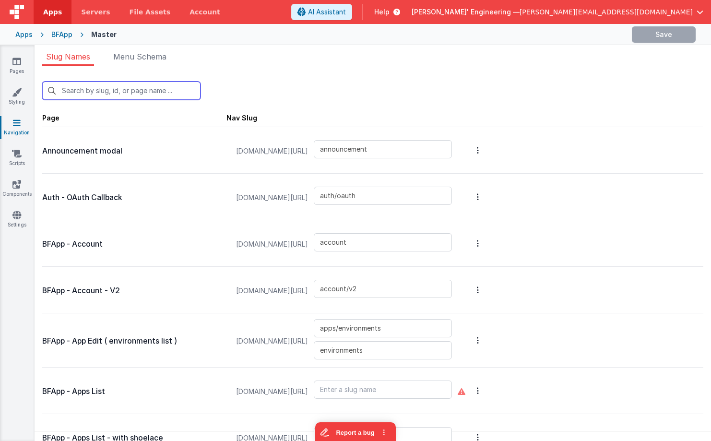
type input "apps/new"
type input "apps/pages/old"
type input "apps/pages/new"
type input "examples_old"
type input "apps/pages/edit2"
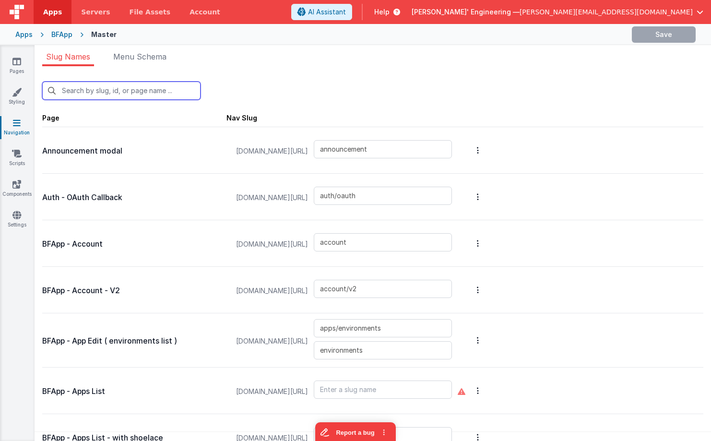
type input "apps/pages/edit"
type input "apps/pages/edit3"
type input "apps/pages/editmike"
type input "apps/pages/editv1"
type input "apps/pages"
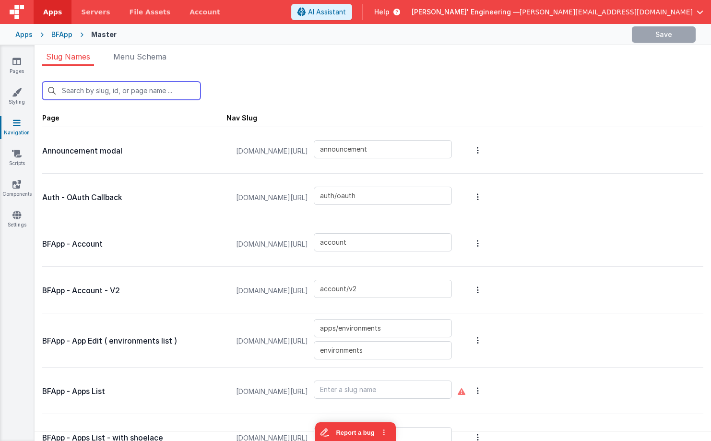
type input "genericdialogue"
type input "accountAddUser"
type input "changeplan"
type input "editdomains"
type input "changehelpercreds"
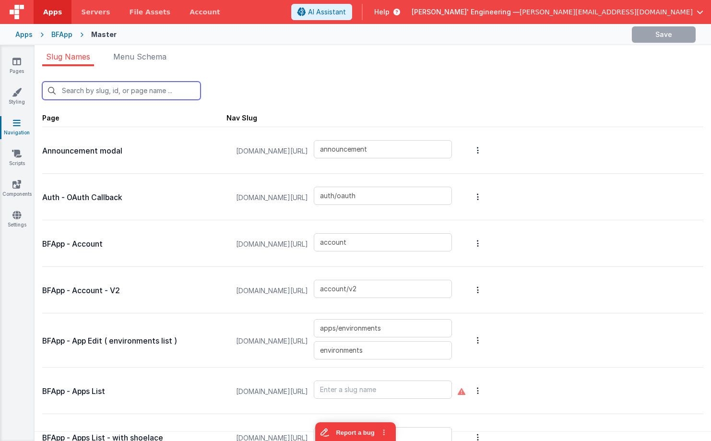
type input "offline"
type input "plans"
type input "card_editServer"
type input "servers"
type input "apps/theme"
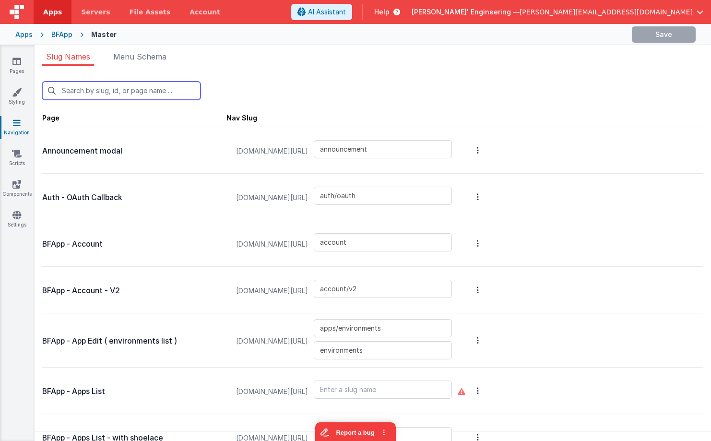
type input "apps/actionscripts"
type input "apps/actionscripts_old"
type input "apps/navigation"
type input "apps/site"
type input "apps/site2"
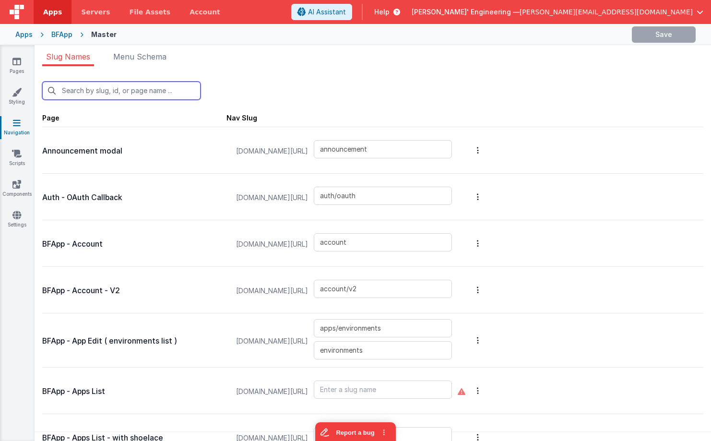
type input "sites/sitedetail"
type input "sites/sitedetail2"
type input "sites"
type input "templatedetail"
type input "templatedetail_old"
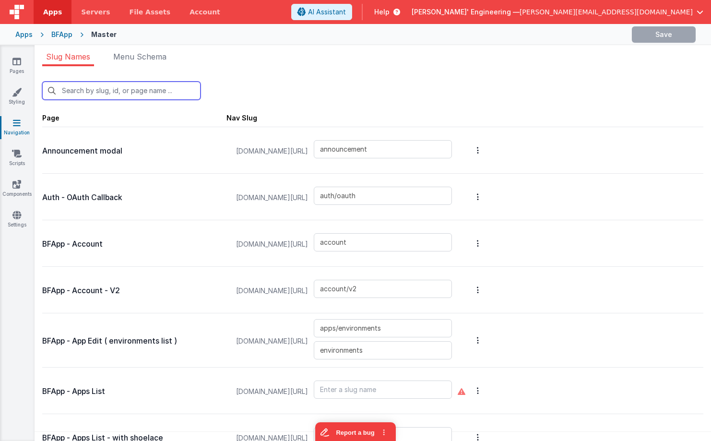
type input "htmleditor"
type input "jseditor"
type input "changelogmodal"
type input "changelogv2"
type input "statusdebug"
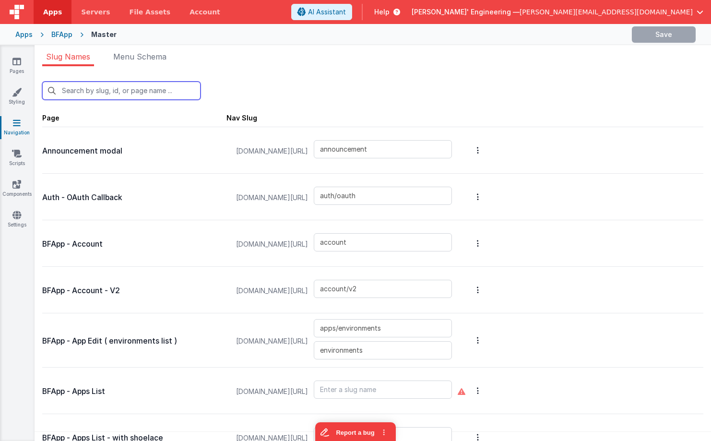
type input "componentpreview"
type input "default"
type input "debugcolab"
type input "playground"
type input "examples"
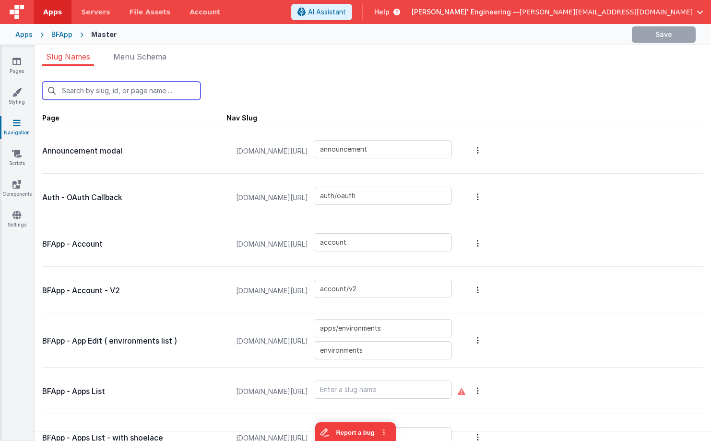
type input "assets"
type input "devbuilderpallet"
type input "card_migration"
type input "card_migration_success"
type input "helpmodal"
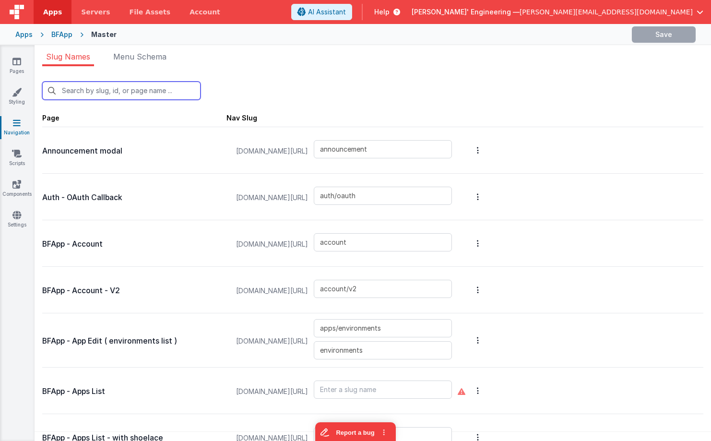
type input "pagebuilderpreview"
type input "selectaction"
type input "swag"
type input "uitest"
type input "slack"
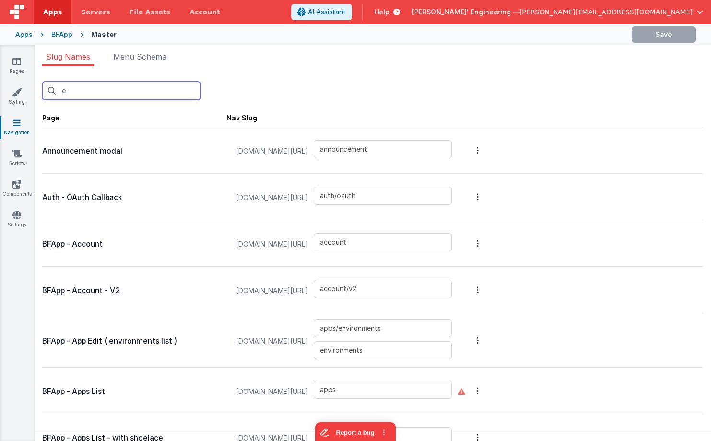
type input "ex"
type input "examples_old"
type input "examples"
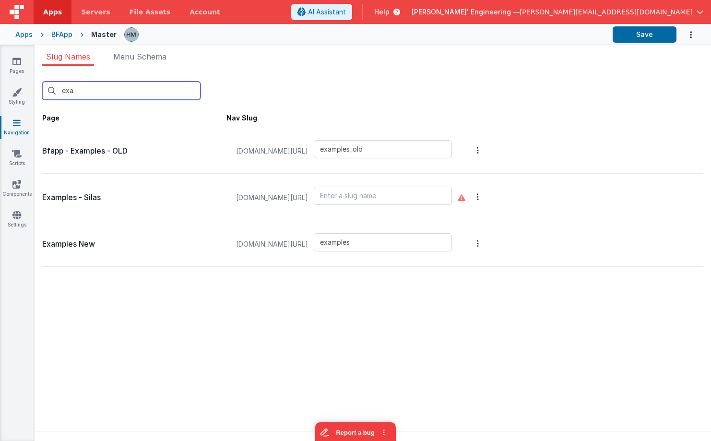
type input "exa"
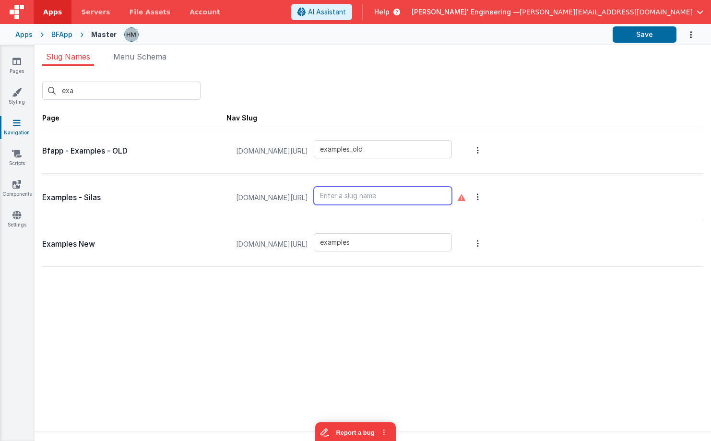
click at [401, 195] on input "text" at bounding box center [383, 196] width 138 height 18
drag, startPoint x: 390, startPoint y: 242, endPoint x: 302, endPoint y: 215, distance: 92.6
click at [314, 233] on input "examples" at bounding box center [383, 242] width 138 height 18
type input "examples_old"
type input "examples"
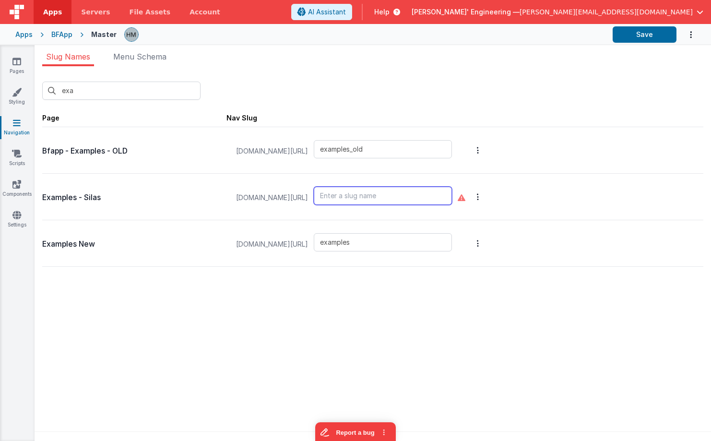
click at [368, 196] on input "text" at bounding box center [383, 196] width 138 height 18
paste input "examples"
type input "examples2"
click at [648, 36] on button "Save" at bounding box center [645, 34] width 64 height 16
drag, startPoint x: 93, startPoint y: 183, endPoint x: 104, endPoint y: 170, distance: 17.3
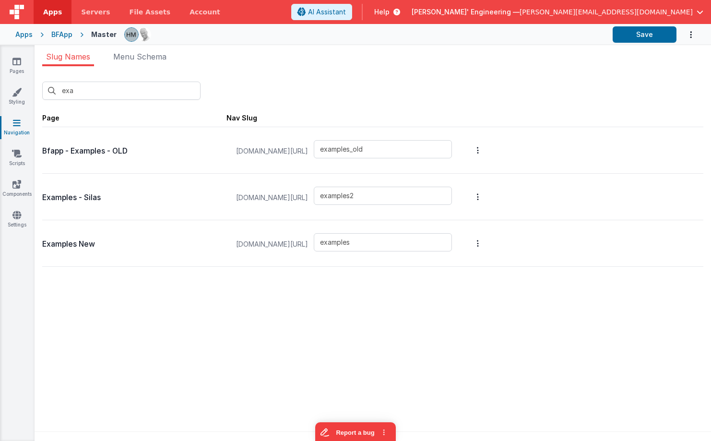
click at [451, 304] on div "exa New Slug Page Nav Slug Bfapp - Examples - OLD appdev.fmbetterforms.com/#/ e…" at bounding box center [373, 256] width 676 height 380
click at [24, 67] on link "Pages" at bounding box center [17, 66] width 35 height 19
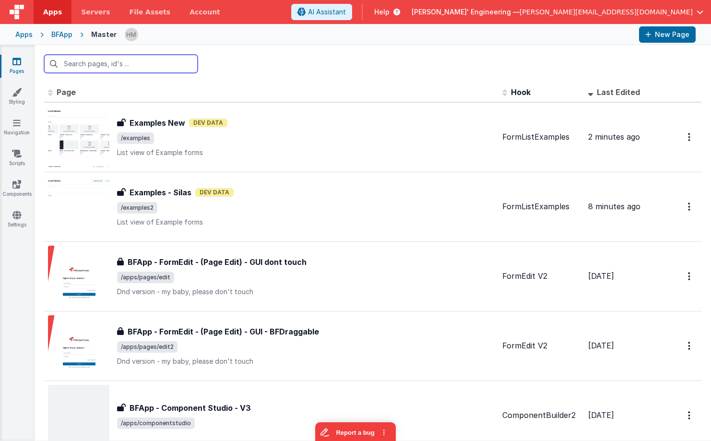
drag, startPoint x: 84, startPoint y: 60, endPoint x: 118, endPoint y: 39, distance: 39.7
click at [26, 33] on div "Apps" at bounding box center [23, 35] width 17 height 10
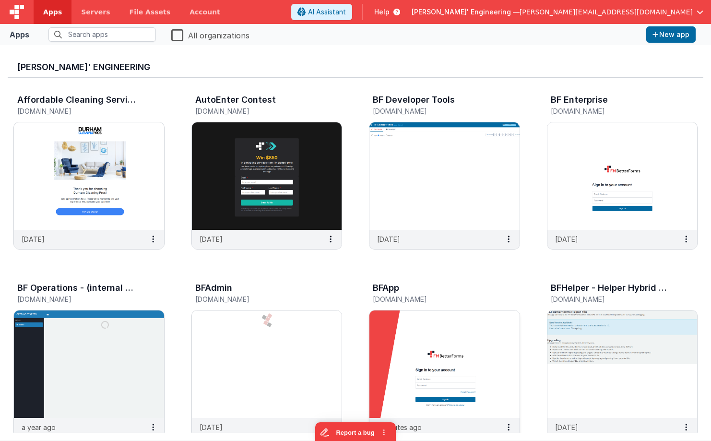
click at [471, 322] on img at bounding box center [444, 363] width 150 height 107
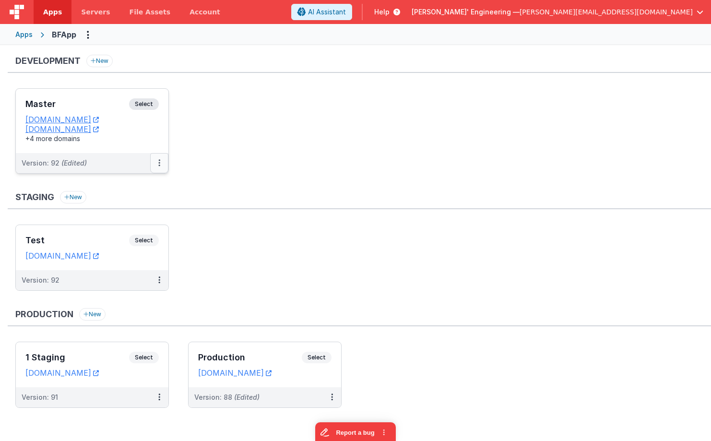
click at [165, 164] on button at bounding box center [159, 163] width 18 height 20
click at [141, 215] on link "Deploy..." at bounding box center [126, 219] width 84 height 17
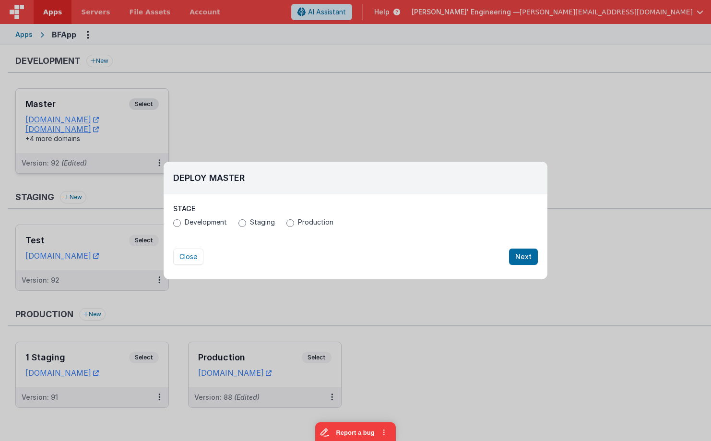
click at [252, 224] on span "Staging" at bounding box center [262, 222] width 25 height 10
click at [246, 224] on input "Staging" at bounding box center [242, 223] width 8 height 8
radio input "true"
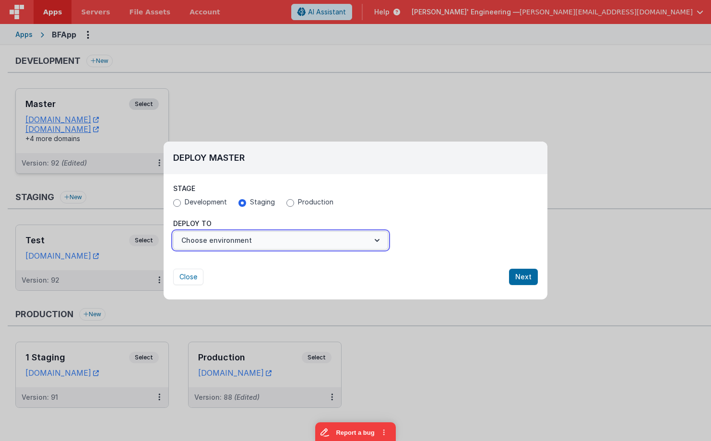
click at [251, 237] on button "Choose environment" at bounding box center [280, 240] width 215 height 18
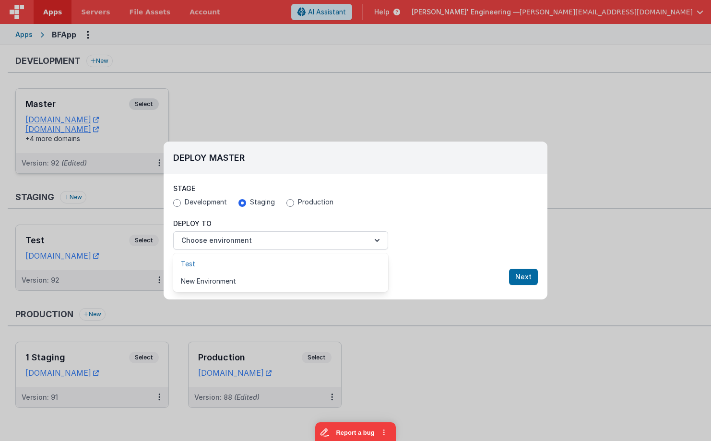
click at [241, 263] on link "Test" at bounding box center [280, 263] width 215 height 17
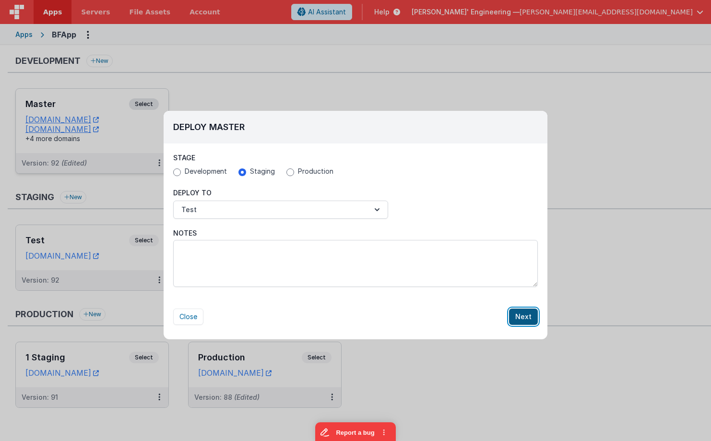
click at [518, 315] on button "Next" at bounding box center [523, 316] width 29 height 16
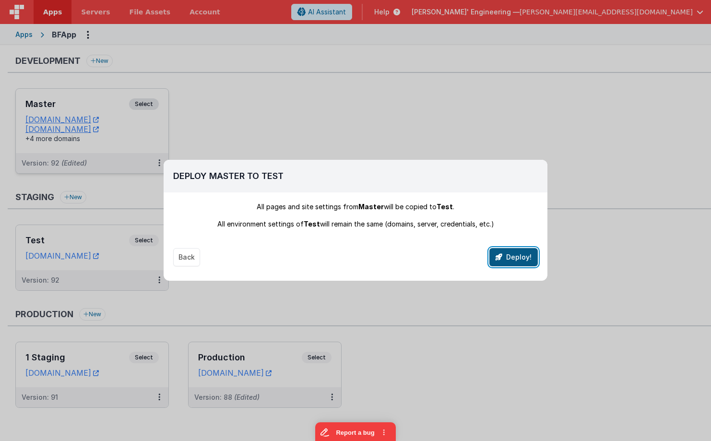
click at [510, 252] on button "Deploy!" at bounding box center [513, 257] width 48 height 18
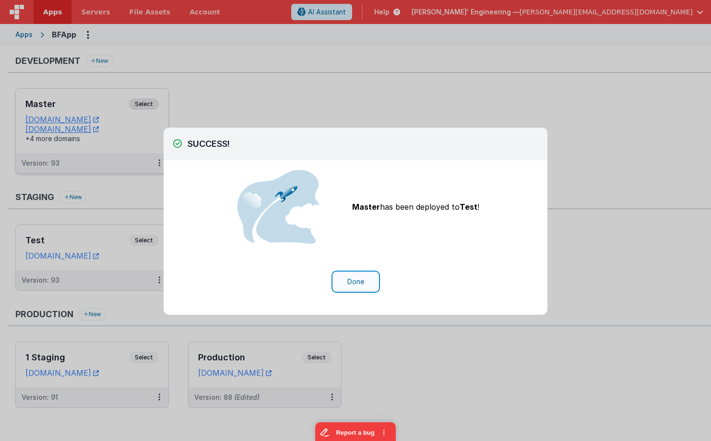
click at [357, 282] on button "Done" at bounding box center [355, 281] width 45 height 18
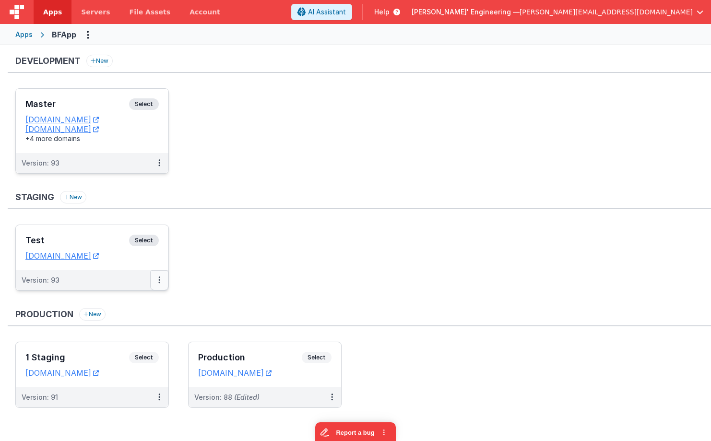
click at [161, 280] on button at bounding box center [159, 280] width 18 height 20
click at [144, 314] on link "Deploy..." at bounding box center [126, 318] width 84 height 17
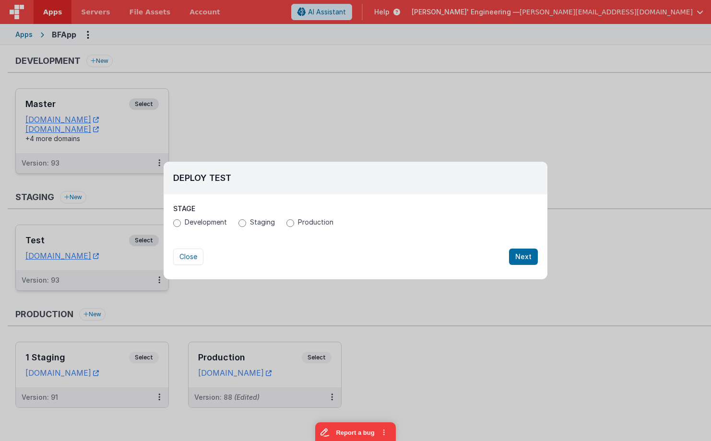
click at [302, 228] on div "Development Staging Production" at bounding box center [355, 223] width 365 height 12
click at [303, 221] on span "Production" at bounding box center [315, 222] width 35 height 10
click at [294, 221] on input "Production" at bounding box center [290, 223] width 8 height 8
radio input "true"
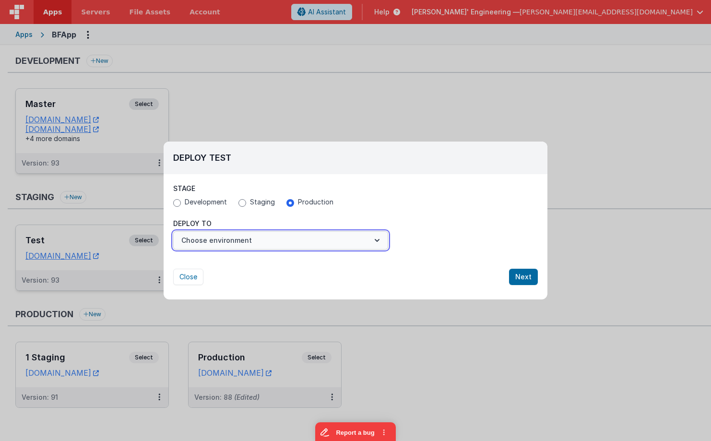
click at [249, 242] on button "Choose environment" at bounding box center [280, 240] width 215 height 18
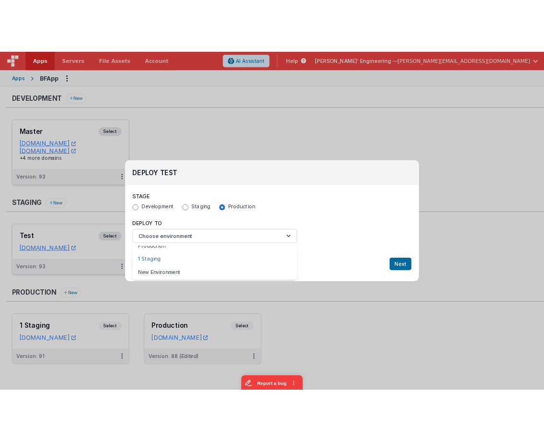
scroll to position [12, 0]
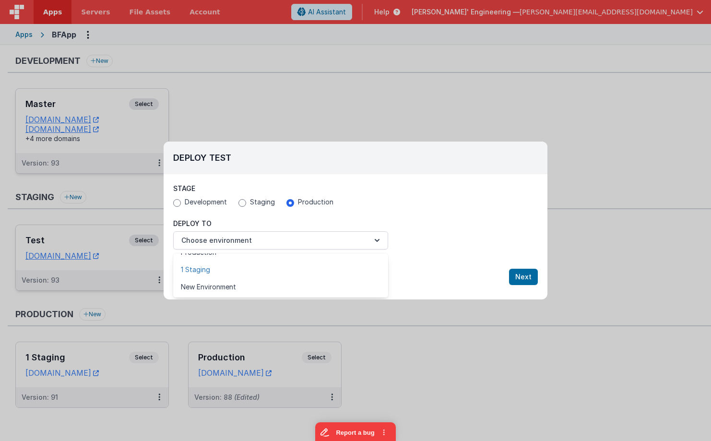
click at [226, 274] on link "1 Staging" at bounding box center [280, 269] width 215 height 17
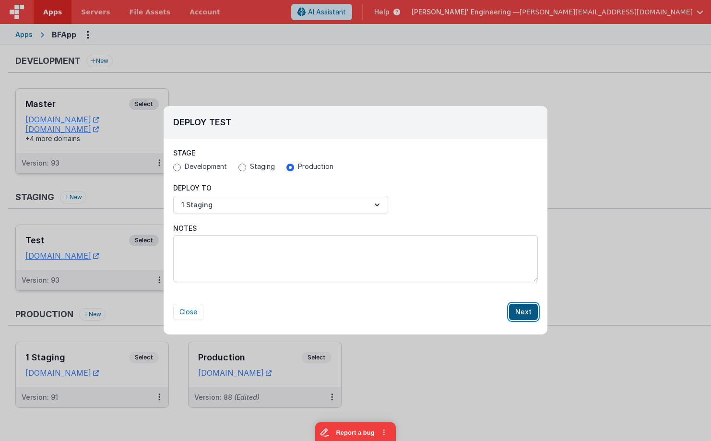
click at [527, 311] on button "Next" at bounding box center [523, 312] width 29 height 16
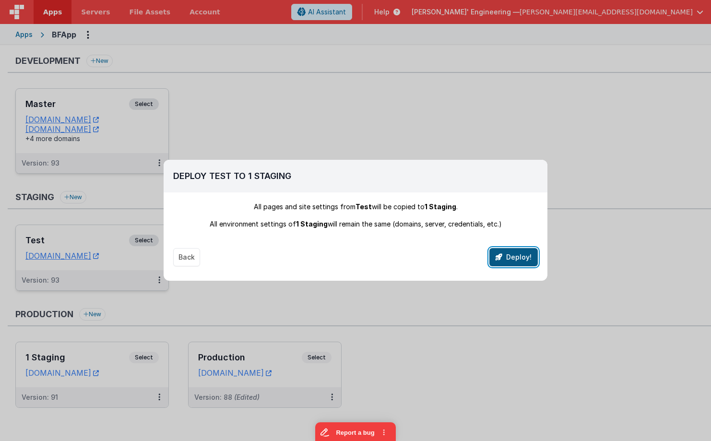
click at [514, 257] on button "Deploy!" at bounding box center [513, 257] width 48 height 18
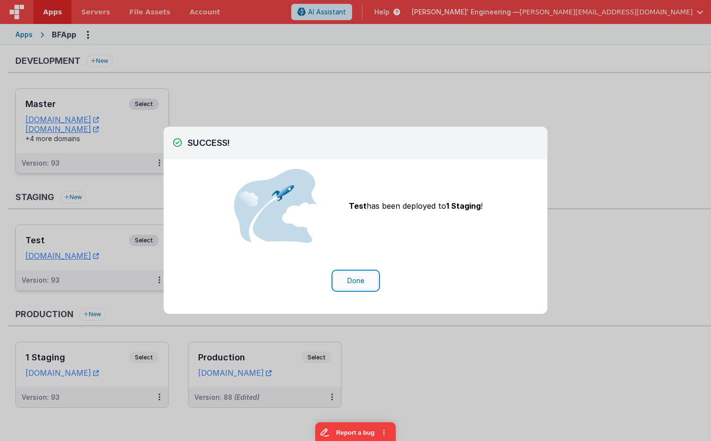
click at [365, 278] on button "Done" at bounding box center [355, 280] width 45 height 18
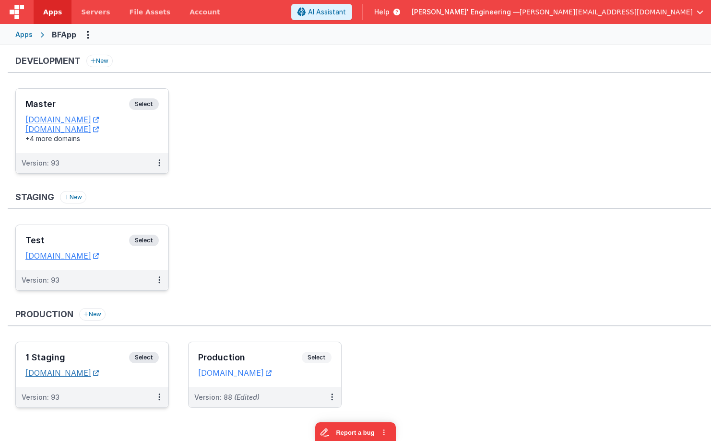
click at [90, 374] on link "appstaging.fmbetterforms.com" at bounding box center [61, 373] width 73 height 10
click at [89, 19] on link "Servers" at bounding box center [95, 12] width 48 height 24
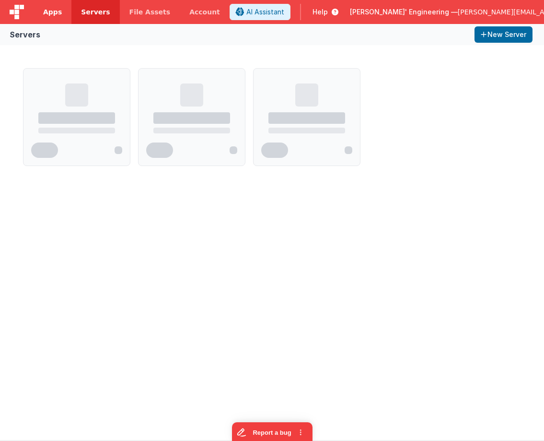
click at [46, 16] on span "Apps" at bounding box center [52, 12] width 19 height 10
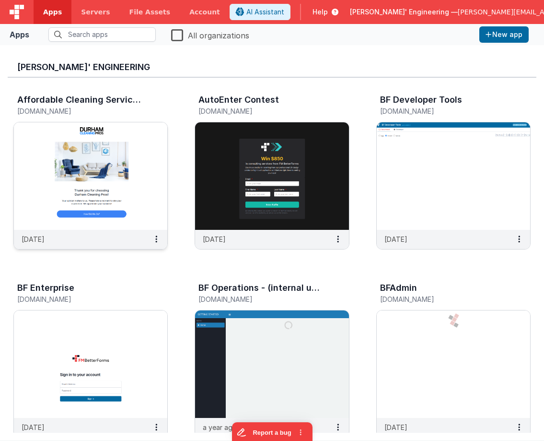
click at [113, 129] on img at bounding box center [90, 175] width 153 height 107
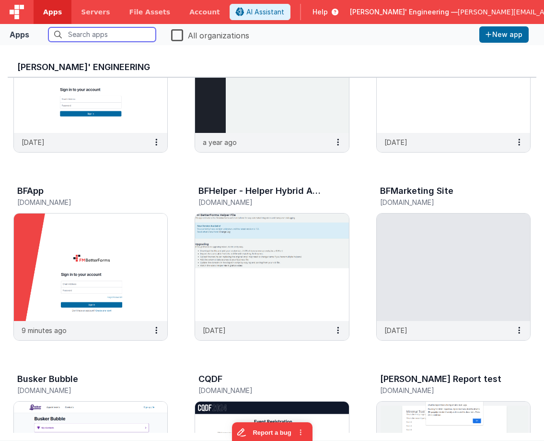
scroll to position [288, 0]
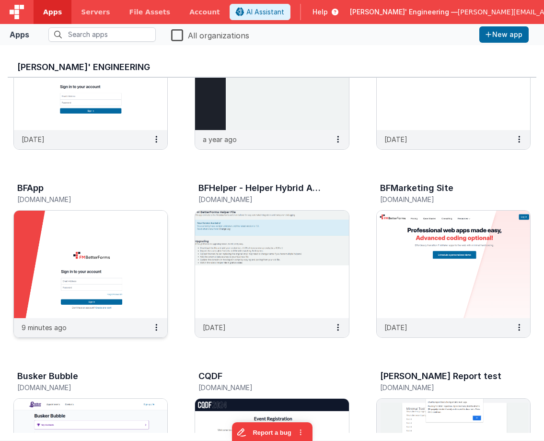
click at [103, 243] on img at bounding box center [90, 264] width 153 height 107
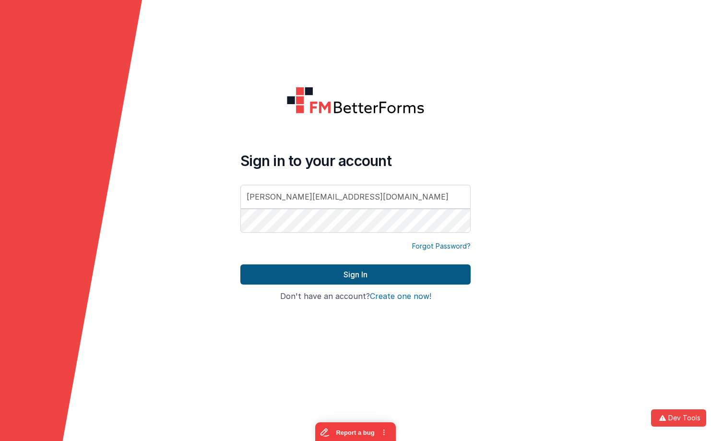
type input "[PERSON_NAME][EMAIL_ADDRESS][DOMAIN_NAME]"
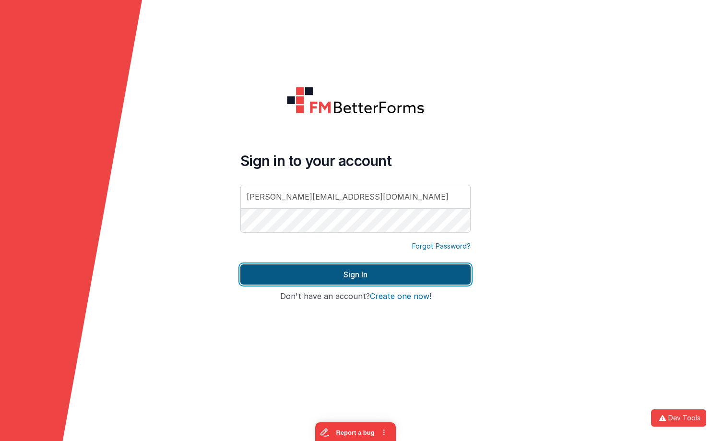
click at [390, 268] on button "Sign In" at bounding box center [355, 274] width 230 height 20
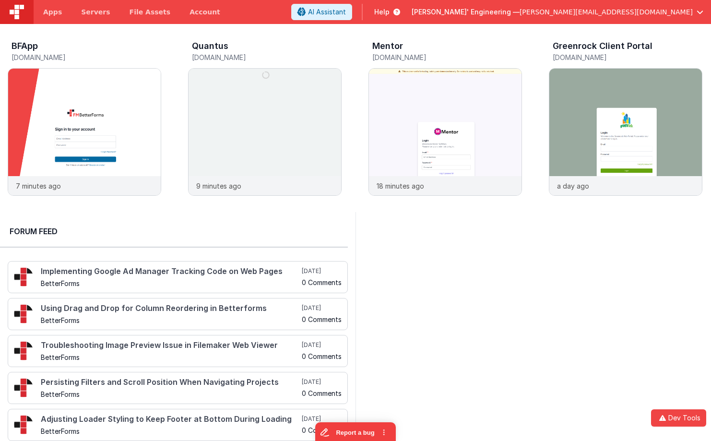
click at [389, 14] on span "Help" at bounding box center [381, 12] width 15 height 10
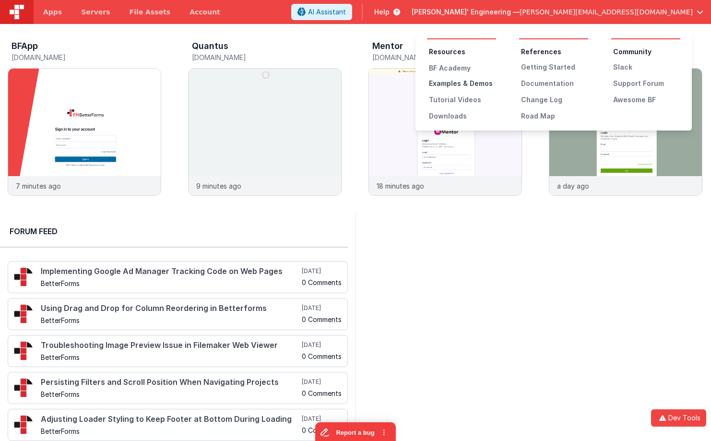
click at [479, 86] on div "Examples & Demos" at bounding box center [462, 84] width 67 height 10
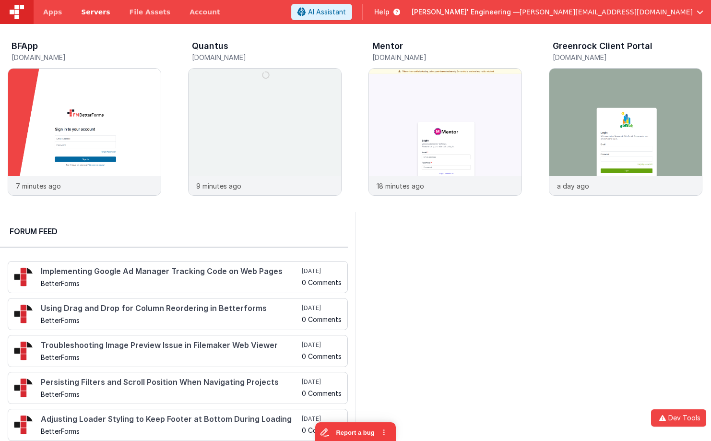
click at [86, 11] on span "Servers" at bounding box center [95, 12] width 29 height 10
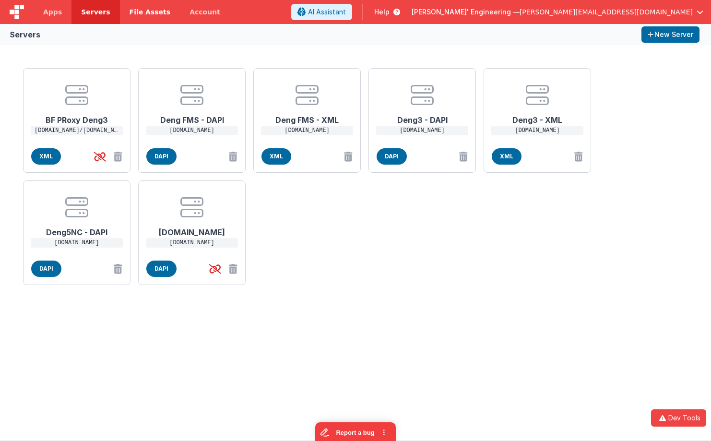
click at [133, 15] on span "File Assets" at bounding box center [150, 12] width 41 height 10
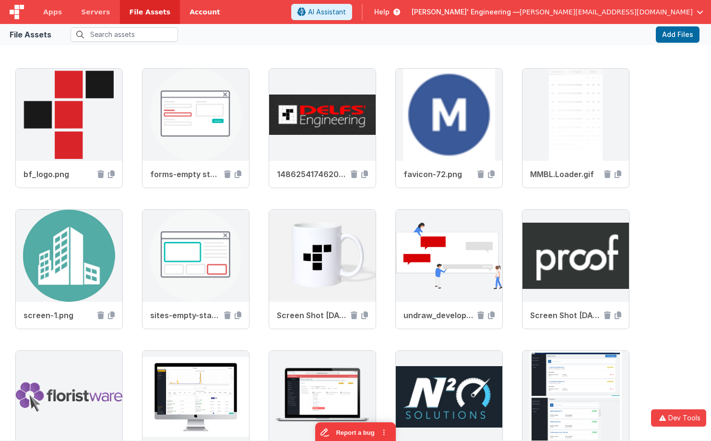
click at [185, 20] on link "Account" at bounding box center [205, 12] width 50 height 24
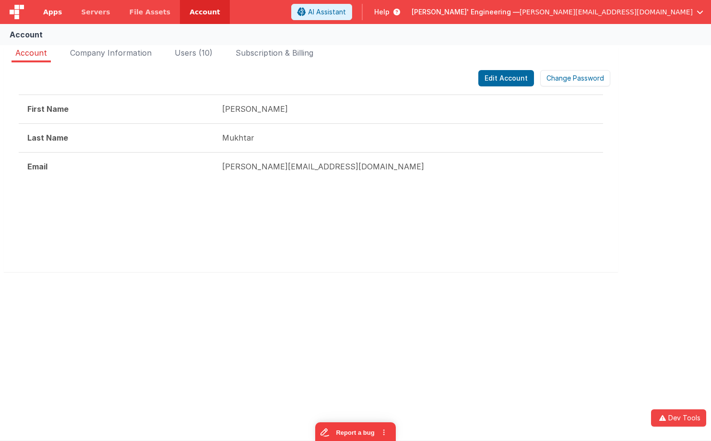
click at [54, 9] on span "Apps" at bounding box center [52, 12] width 19 height 10
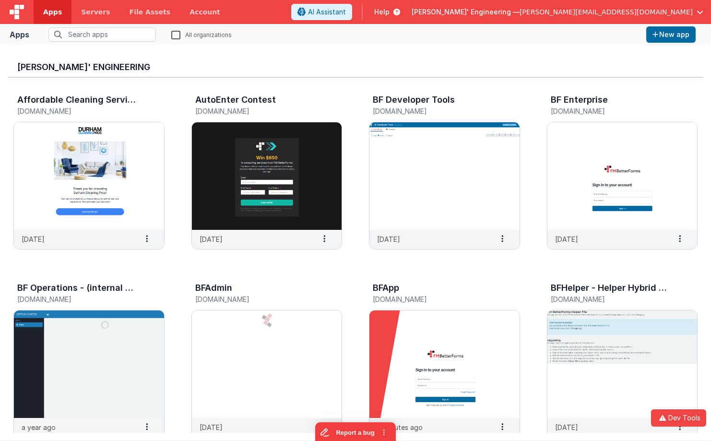
click at [306, 62] on h3 "[PERSON_NAME]' Engineering" at bounding box center [355, 67] width 676 height 10
click at [57, 13] on span "Apps" at bounding box center [52, 12] width 19 height 10
click at [94, 17] on link "Servers" at bounding box center [95, 12] width 48 height 24
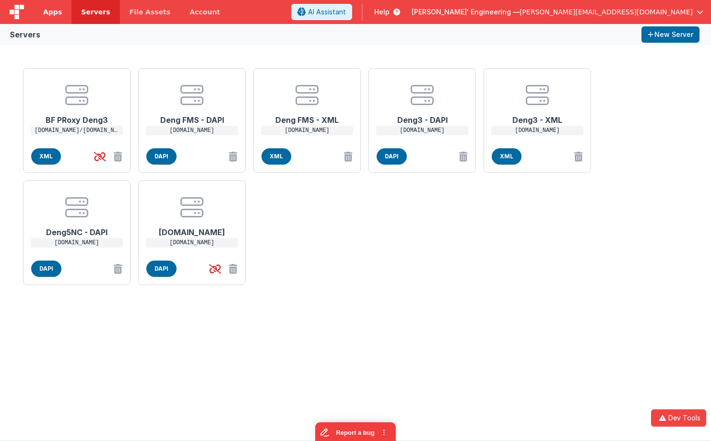
click at [62, 12] on link "Apps" at bounding box center [53, 12] width 38 height 24
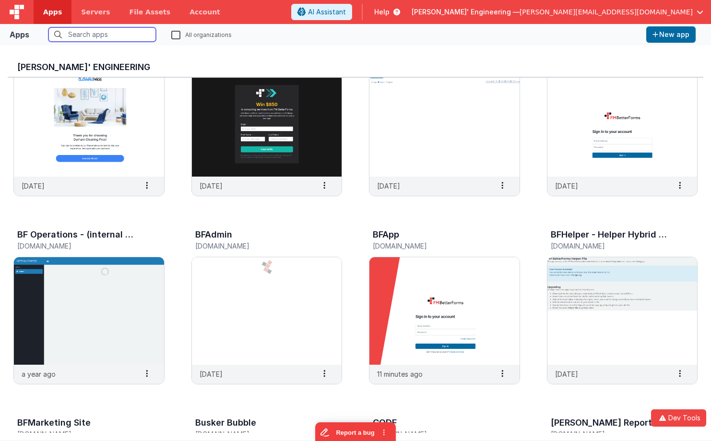
scroll to position [58, 0]
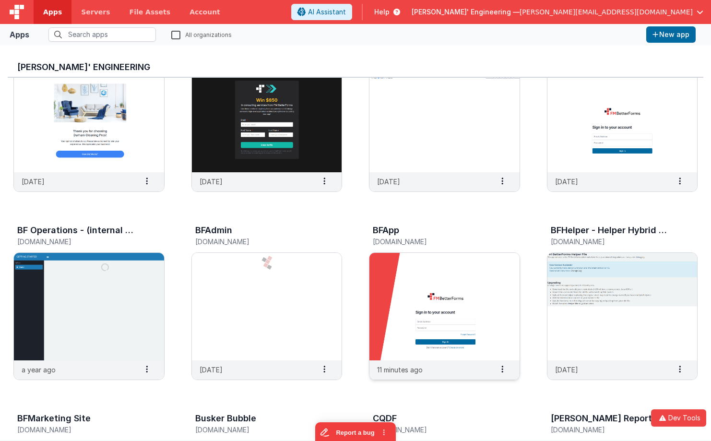
click at [445, 263] on img at bounding box center [444, 306] width 150 height 107
click at [466, 285] on img at bounding box center [444, 306] width 150 height 107
click at [462, 296] on img at bounding box center [444, 306] width 150 height 107
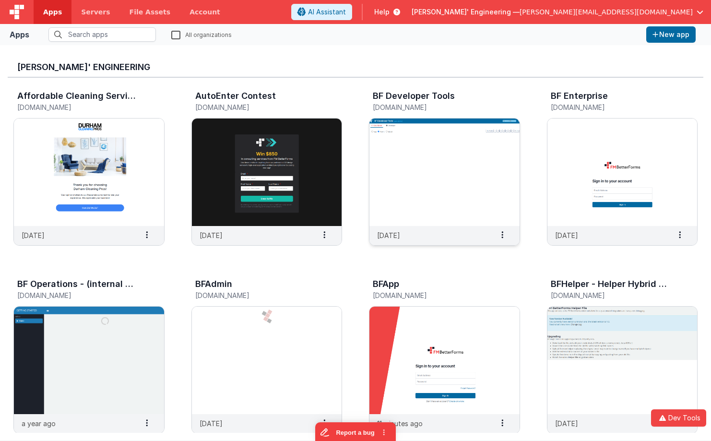
scroll to position [0, 0]
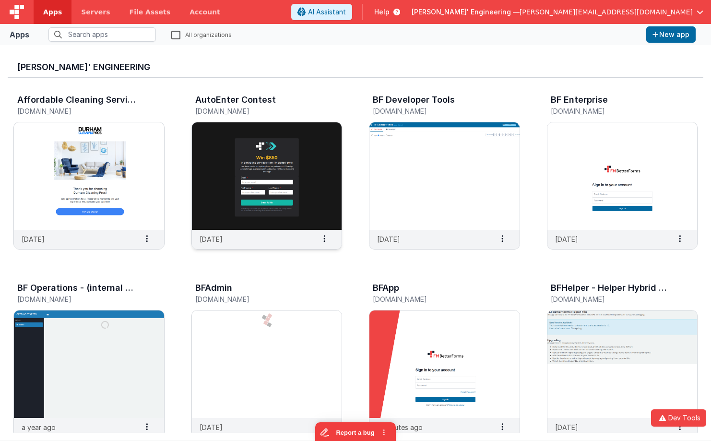
click at [288, 181] on img at bounding box center [267, 175] width 150 height 107
click at [446, 186] on img at bounding box center [444, 175] width 150 height 107
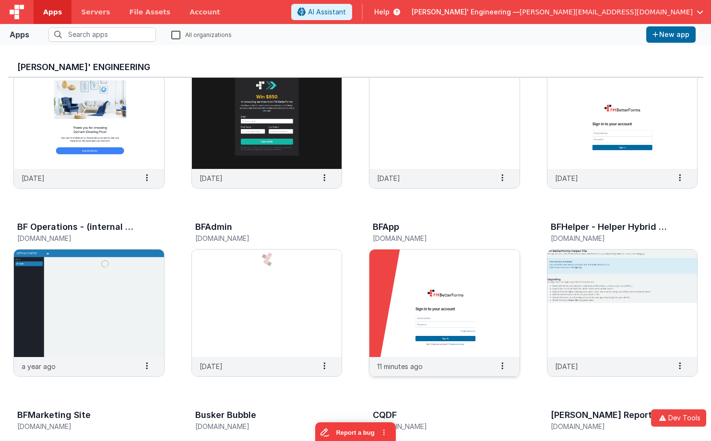
scroll to position [115, 0]
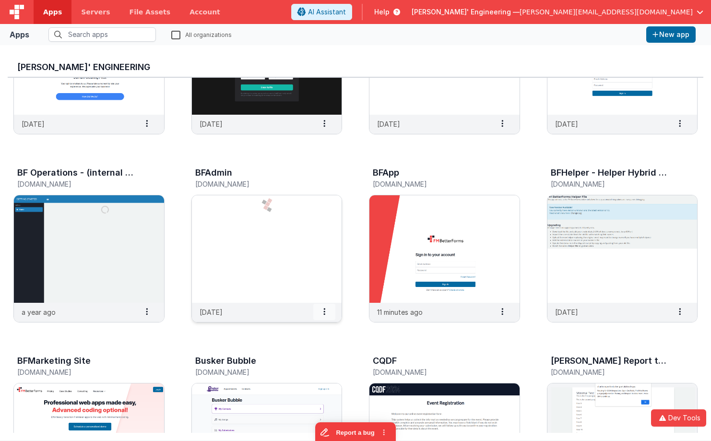
click at [326, 308] on span at bounding box center [324, 312] width 22 height 16
click at [311, 328] on span "Settings" at bounding box center [299, 328] width 27 height 8
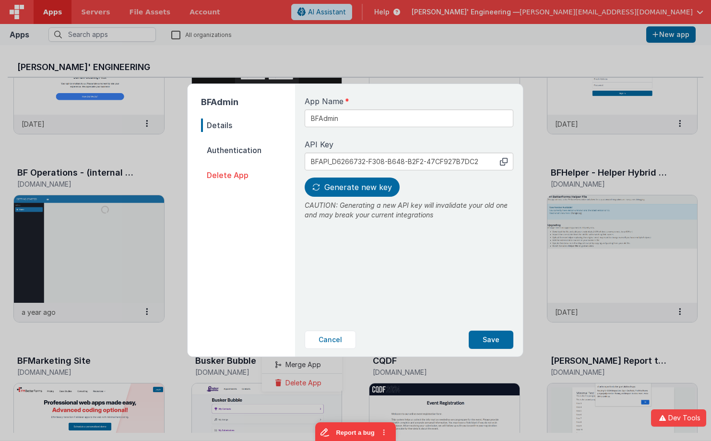
click at [536, 180] on div "BFAdmin Details Authentication Delete App App Name BFAdmin API Key copied to cl…" at bounding box center [355, 220] width 711 height 441
click at [560, 165] on div "BFAdmin Details Authentication Delete App App Name BFAdmin API Key copied to cl…" at bounding box center [355, 220] width 711 height 441
click at [589, 207] on div "BFAdmin Details Authentication Delete App App Name BFAdmin API Key copied to cl…" at bounding box center [355, 220] width 711 height 441
click at [319, 341] on button "Cancel" at bounding box center [330, 339] width 51 height 18
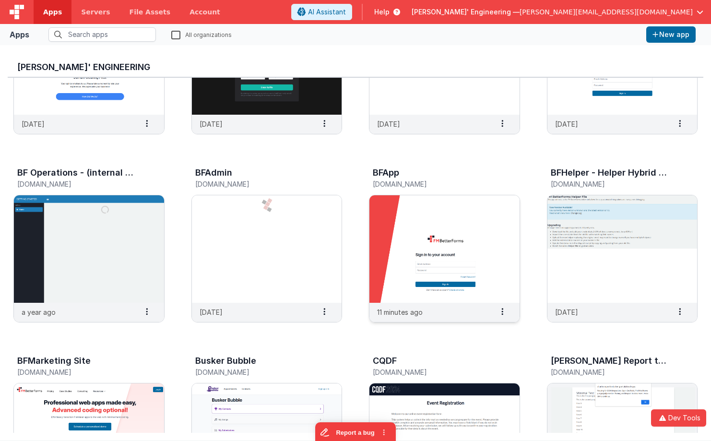
click at [423, 250] on img at bounding box center [444, 248] width 150 height 107
click at [272, 229] on img at bounding box center [267, 248] width 150 height 107
click at [268, 121] on div "10 months ago Settings Copy API Key Merge App Delete App" at bounding box center [267, 124] width 150 height 19
click at [429, 114] on img at bounding box center [444, 60] width 150 height 107
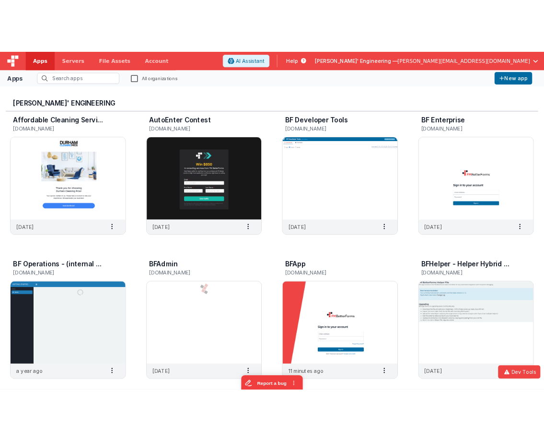
scroll to position [0, 0]
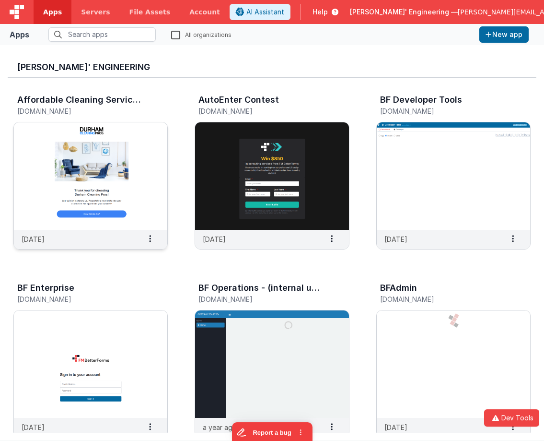
click at [87, 124] on img at bounding box center [90, 175] width 153 height 107
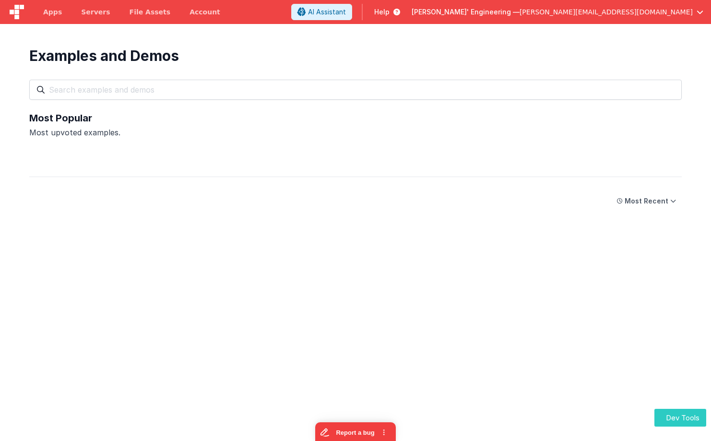
click at [677, 417] on button "Dev Tools" at bounding box center [680, 418] width 52 height 18
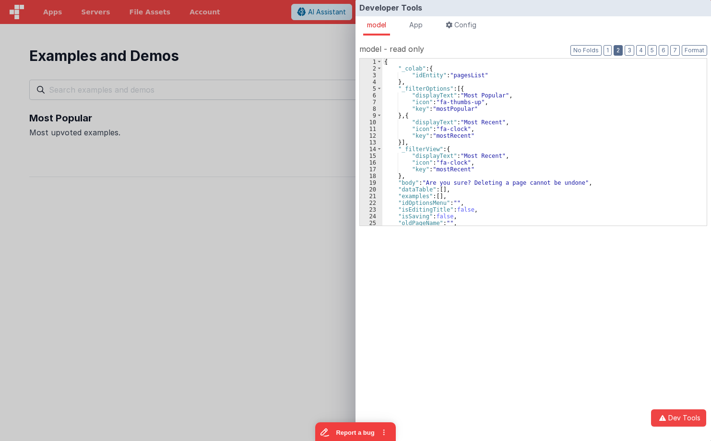
click at [617, 50] on button "2" at bounding box center [617, 50] width 9 height 11
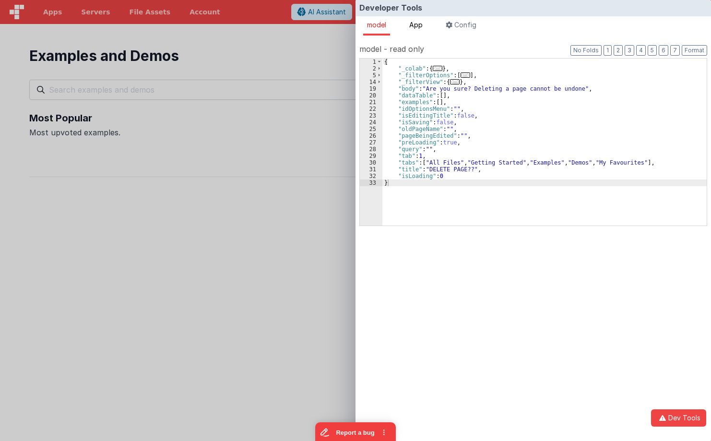
click at [416, 29] on li "App" at bounding box center [415, 25] width 21 height 19
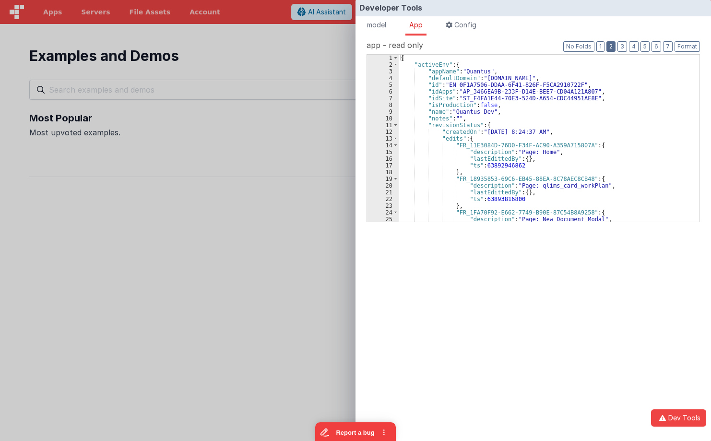
click at [613, 48] on button "2" at bounding box center [610, 46] width 9 height 11
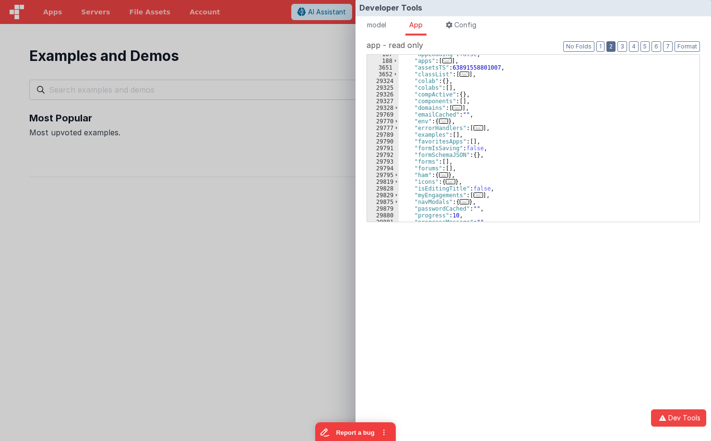
scroll to position [58, 0]
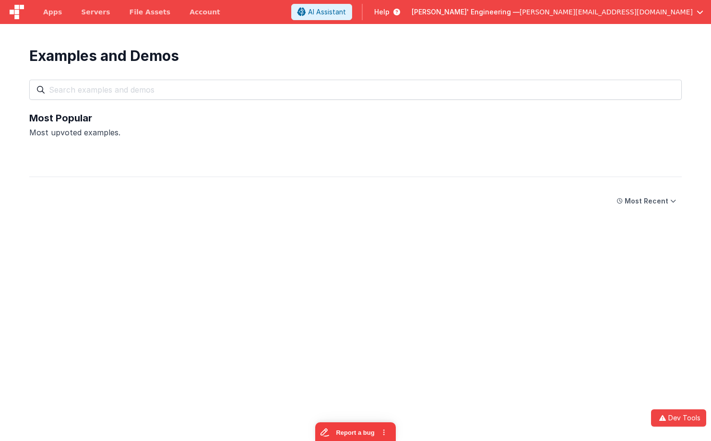
click at [323, 97] on div "Developer Tools model App Params Log (1) Misc Windows Config model - read only …" at bounding box center [355, 220] width 711 height 441
click at [57, 12] on span "Apps" at bounding box center [52, 12] width 19 height 10
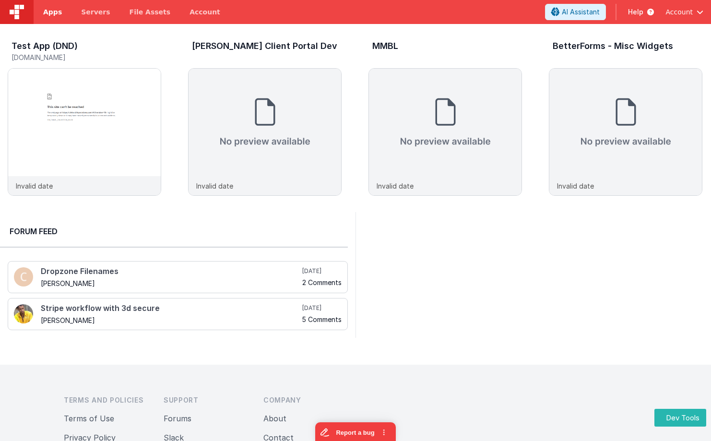
click at [55, 18] on link "Apps" at bounding box center [53, 12] width 38 height 24
